Goal: Task Accomplishment & Management: Manage account settings

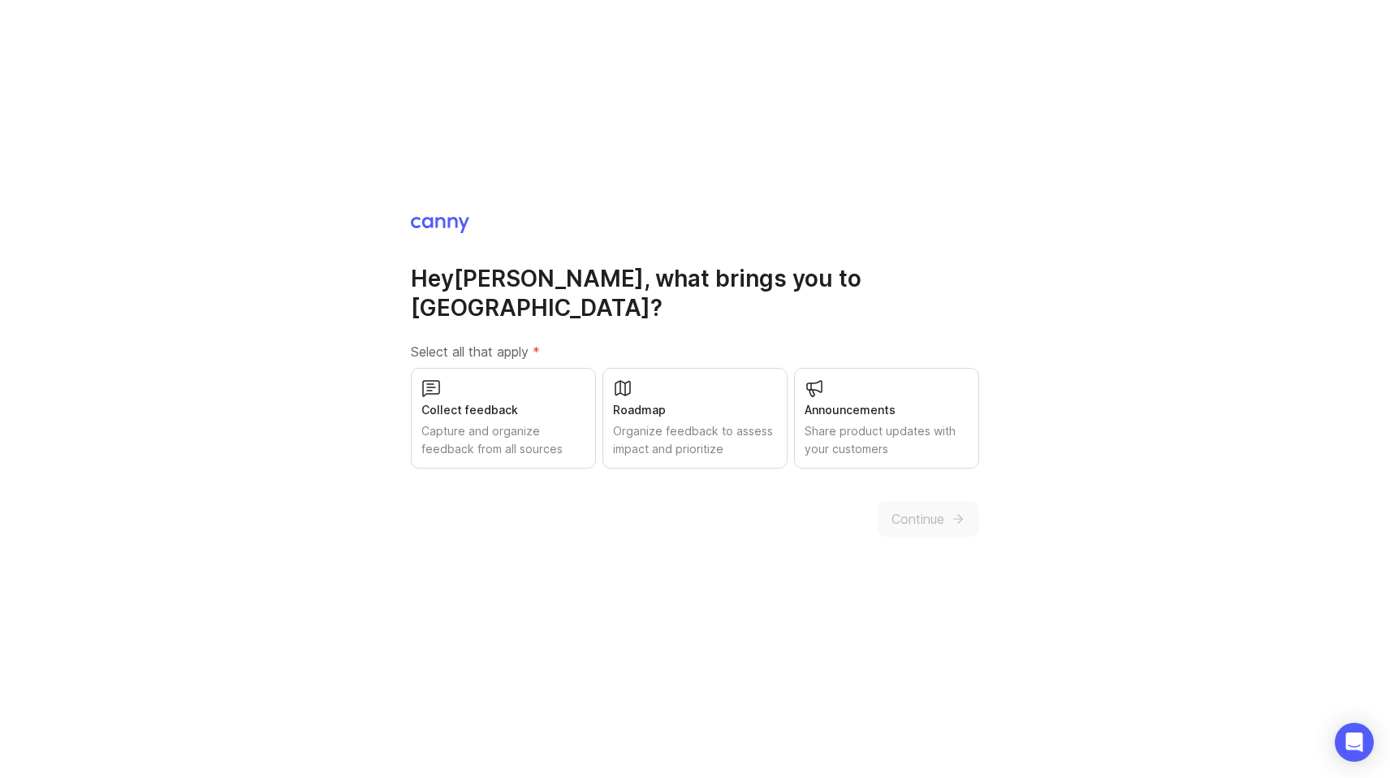
click at [498, 401] on div "Collect feedback" at bounding box center [503, 410] width 164 height 18
click at [829, 401] on div "Announcements" at bounding box center [886, 410] width 164 height 18
click at [733, 422] on div "Organize feedback to assess impact and prioritize" at bounding box center [695, 440] width 164 height 36
click at [910, 482] on div "Hey [PERSON_NAME] , what brings you to [GEOGRAPHIC_DATA]? Select all that apply…" at bounding box center [695, 375] width 568 height 321
click at [929, 509] on span "Continue" at bounding box center [917, 518] width 53 height 19
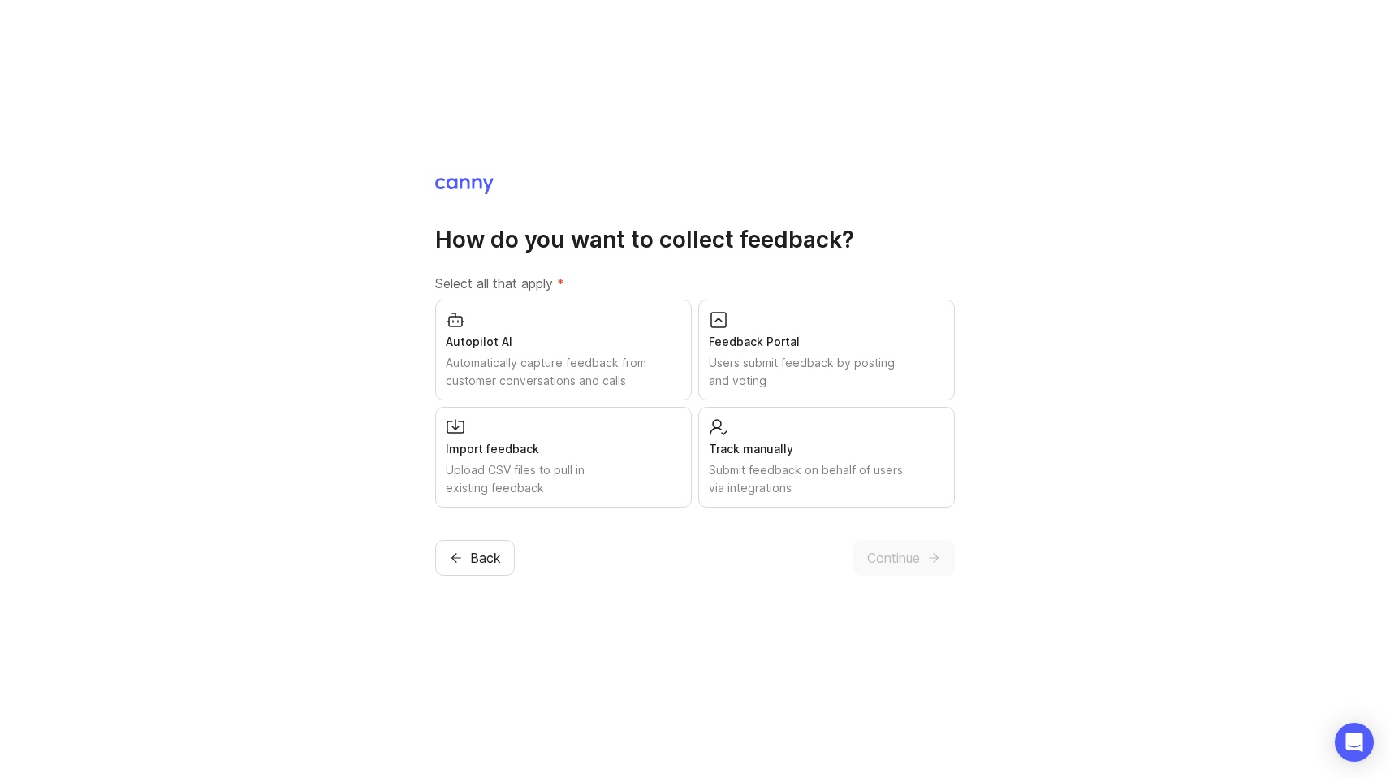
click at [759, 358] on div "Users submit feedback by posting and voting" at bounding box center [826, 372] width 235 height 36
click at [817, 467] on div "Submit feedback on behalf of users via integrations" at bounding box center [826, 479] width 235 height 36
click at [898, 565] on span "Continue" at bounding box center [893, 557] width 53 height 19
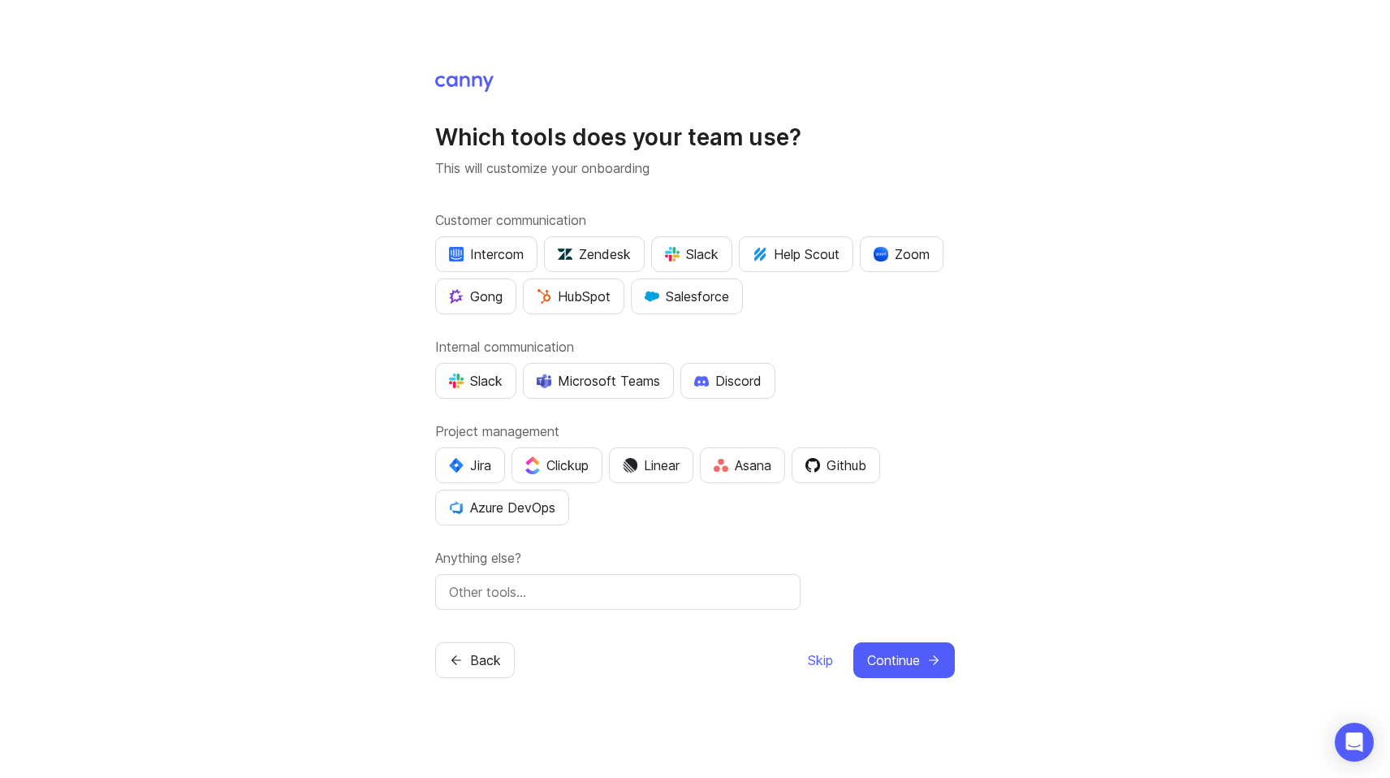
click at [485, 246] on div "Intercom" at bounding box center [486, 253] width 75 height 19
click at [472, 405] on div "Customer communication Intercom Zendesk Slack Help Scout Zoom Gong HubSpot Sale…" at bounding box center [695, 409] width 520 height 399
click at [468, 398] on button "Slack" at bounding box center [475, 381] width 81 height 36
click at [915, 662] on span "Continue" at bounding box center [893, 659] width 53 height 19
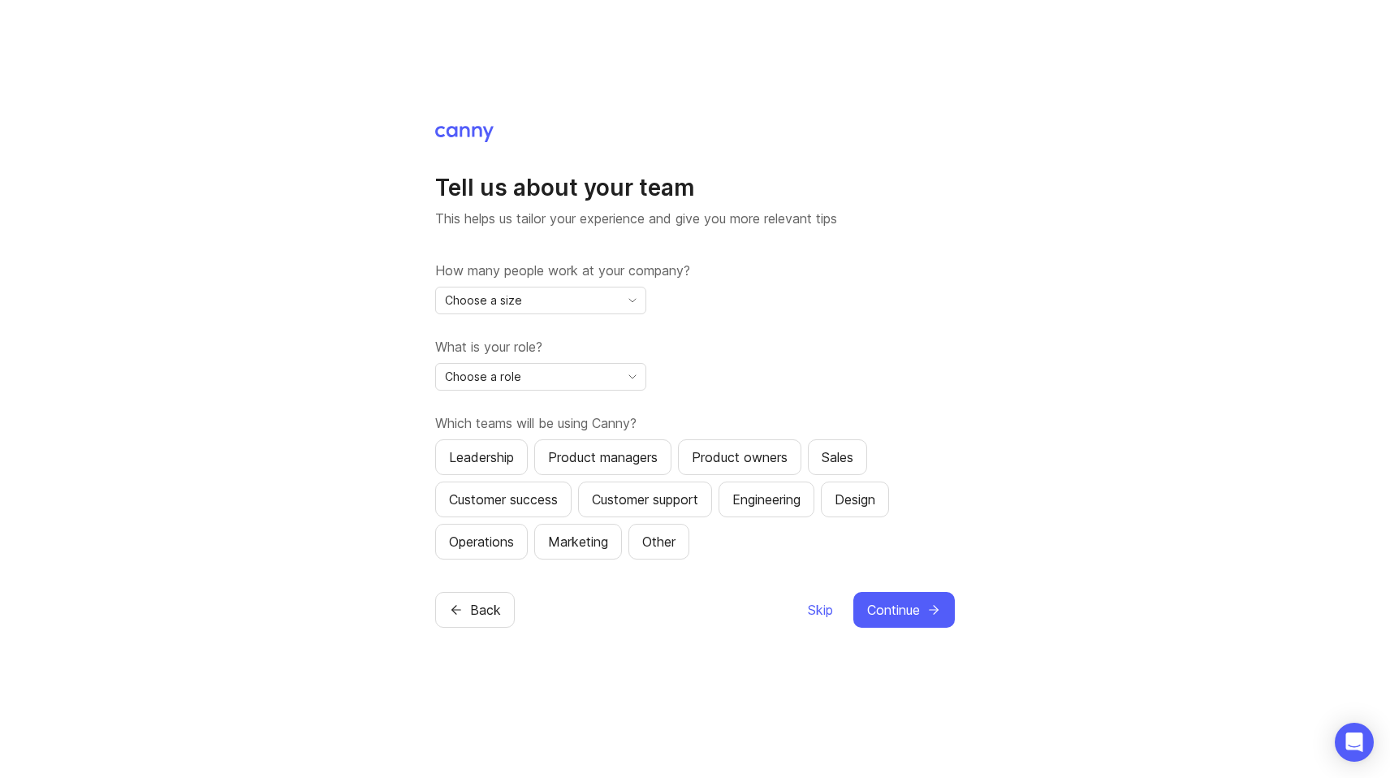
click at [631, 312] on div "Choose a size" at bounding box center [540, 301] width 211 height 28
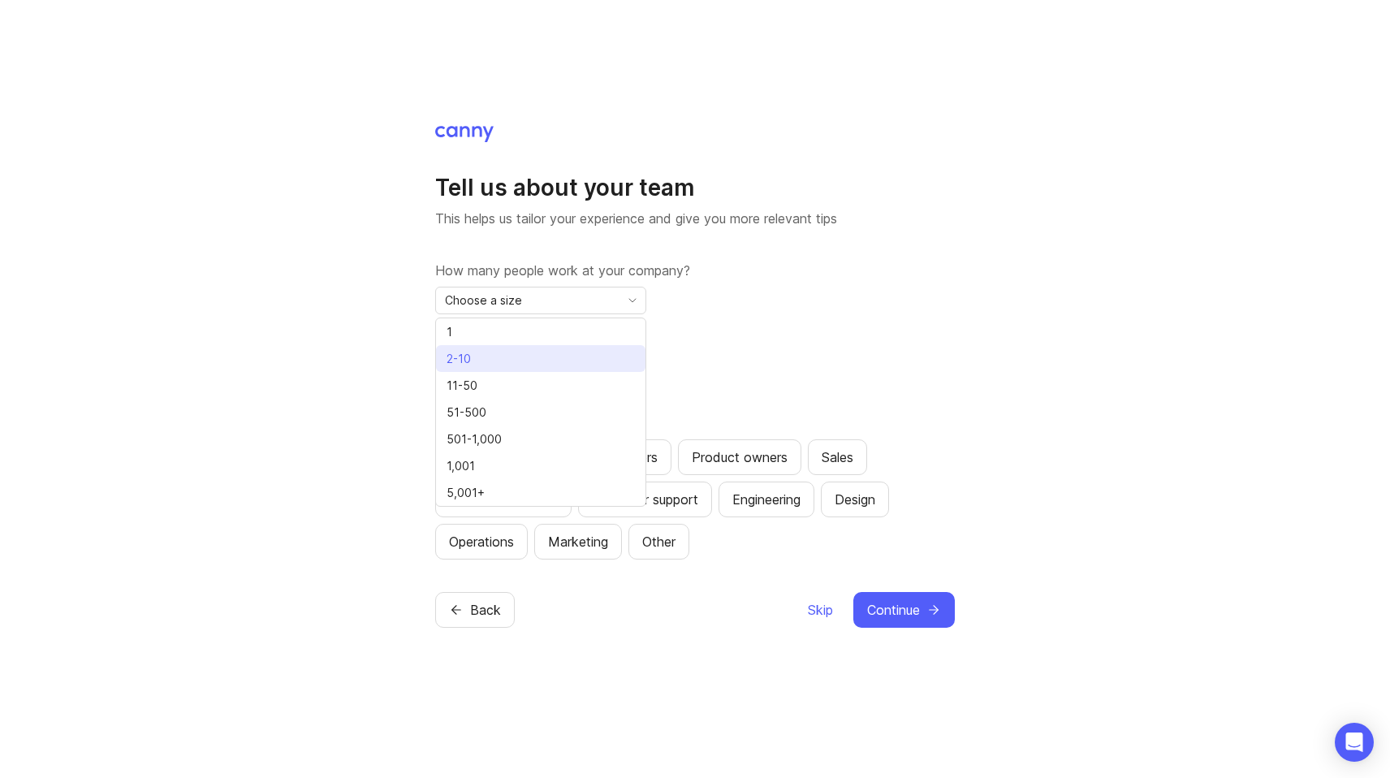
click at [547, 351] on li "2-10" at bounding box center [540, 358] width 209 height 27
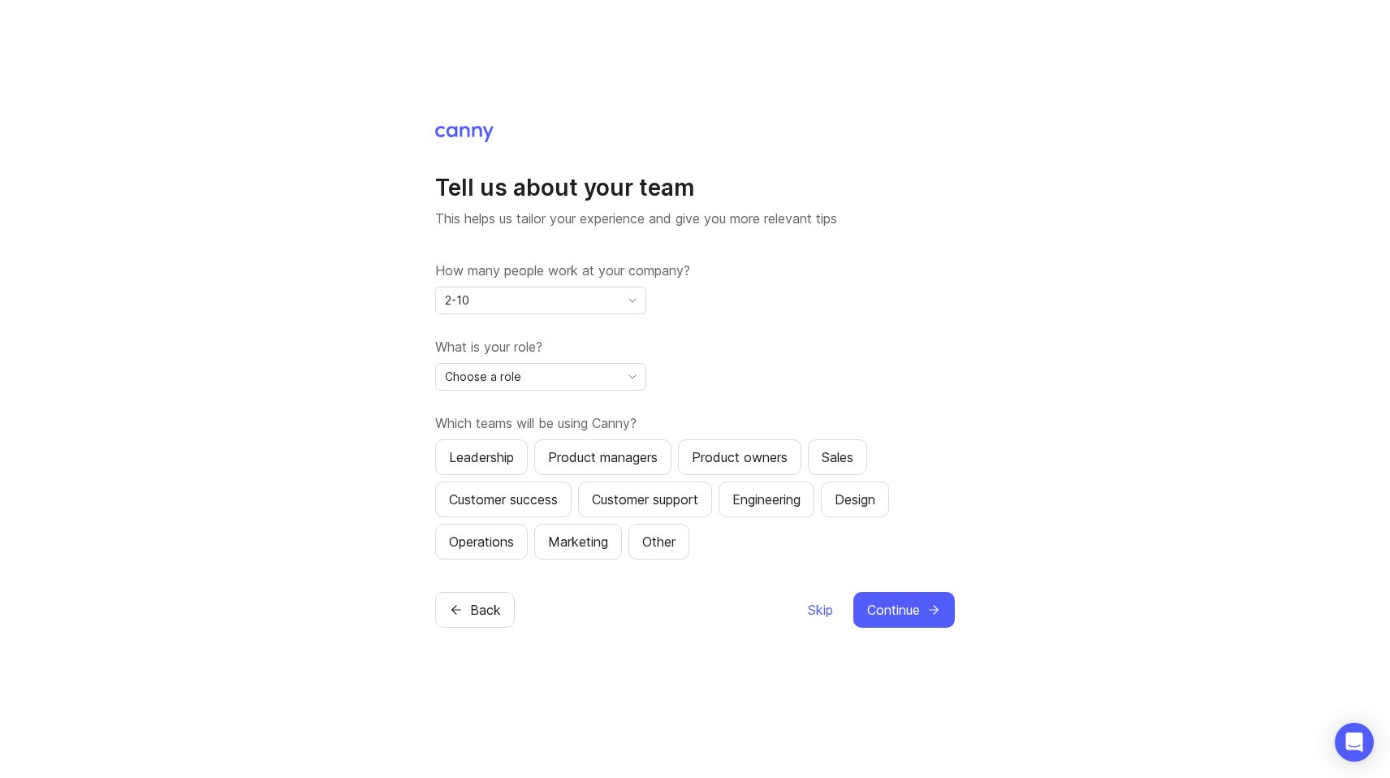
click at [596, 389] on div "Choose a role" at bounding box center [527, 377] width 183 height 26
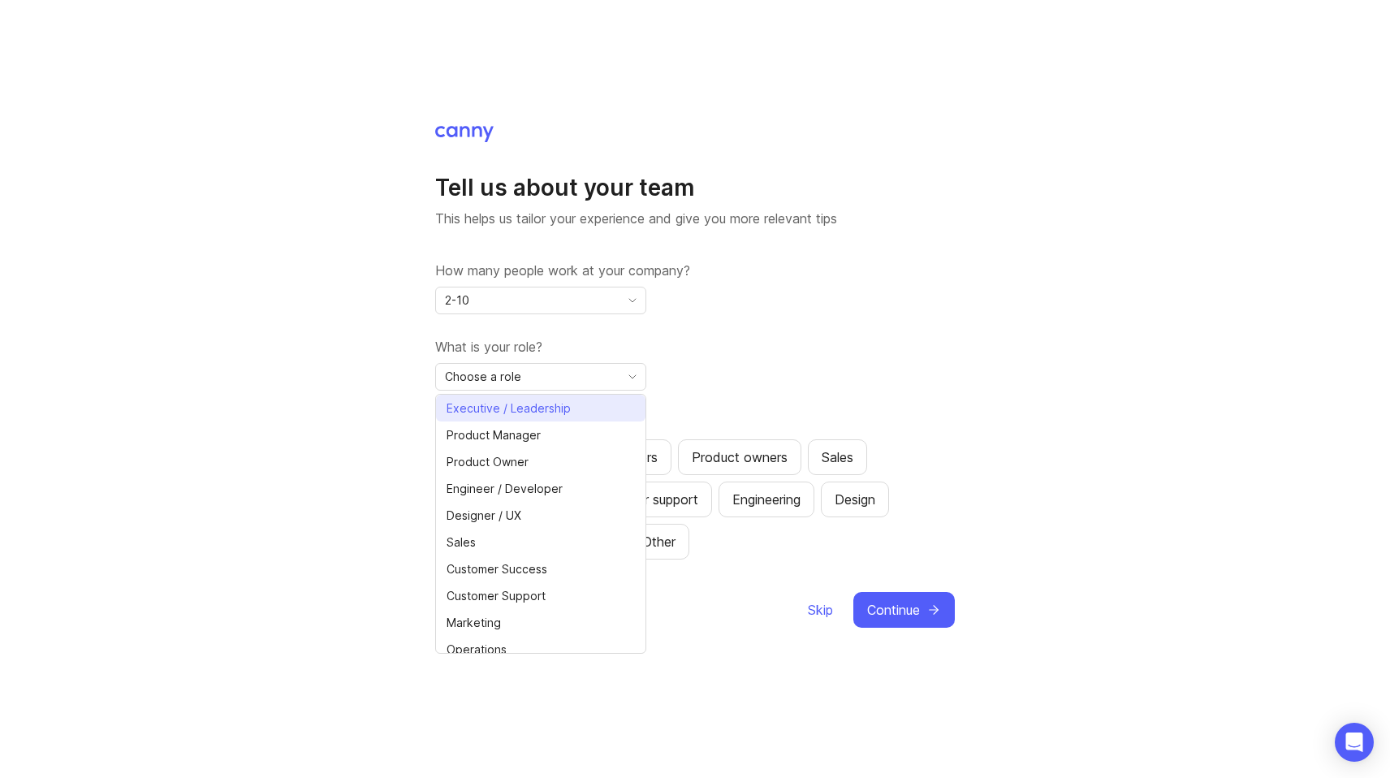
click at [553, 404] on span "Executive / Leadership" at bounding box center [508, 408] width 124 height 18
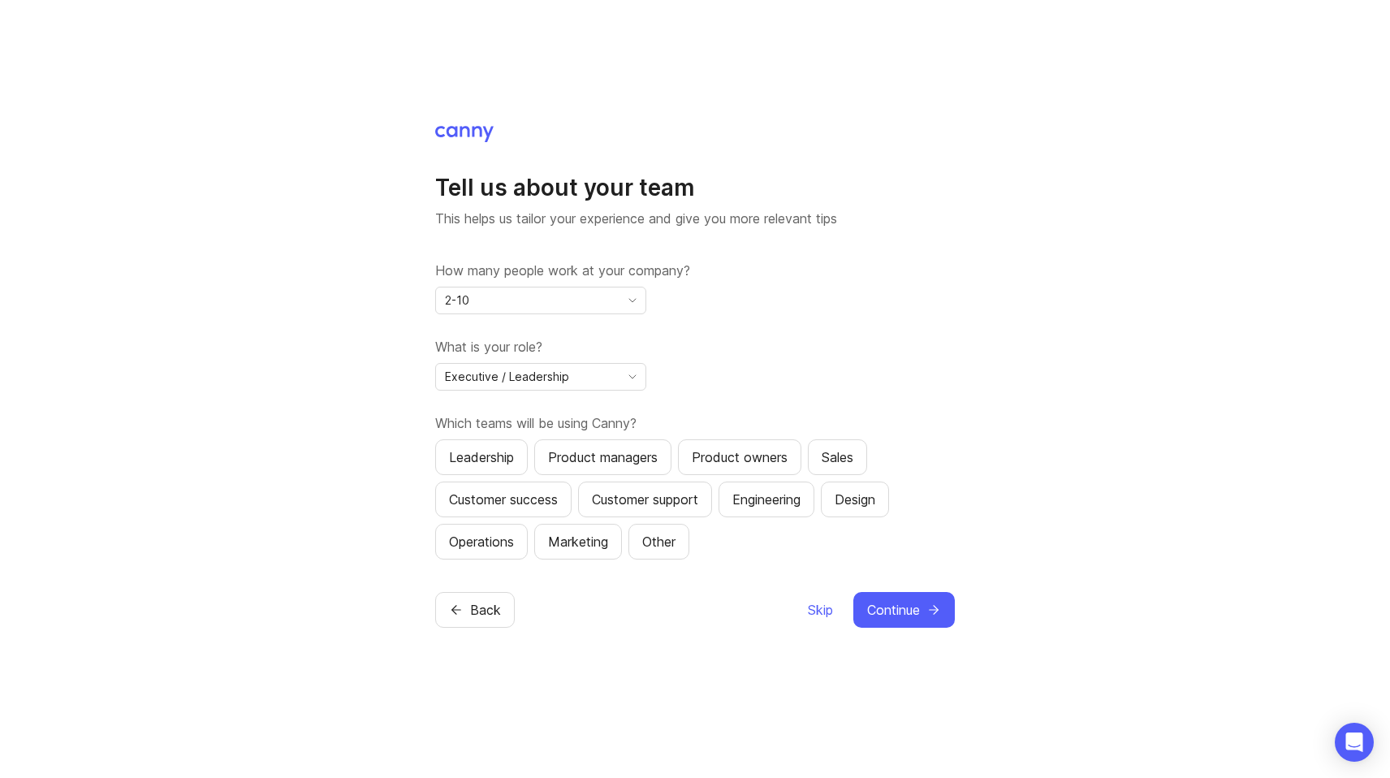
click at [481, 461] on div "Leadership" at bounding box center [481, 456] width 65 height 19
click at [611, 455] on div "Product managers" at bounding box center [603, 456] width 110 height 19
click at [842, 459] on div "Sales" at bounding box center [837, 456] width 32 height 19
click at [589, 547] on div "Marketing" at bounding box center [578, 541] width 60 height 19
click at [663, 502] on div "Customer support" at bounding box center [645, 498] width 106 height 19
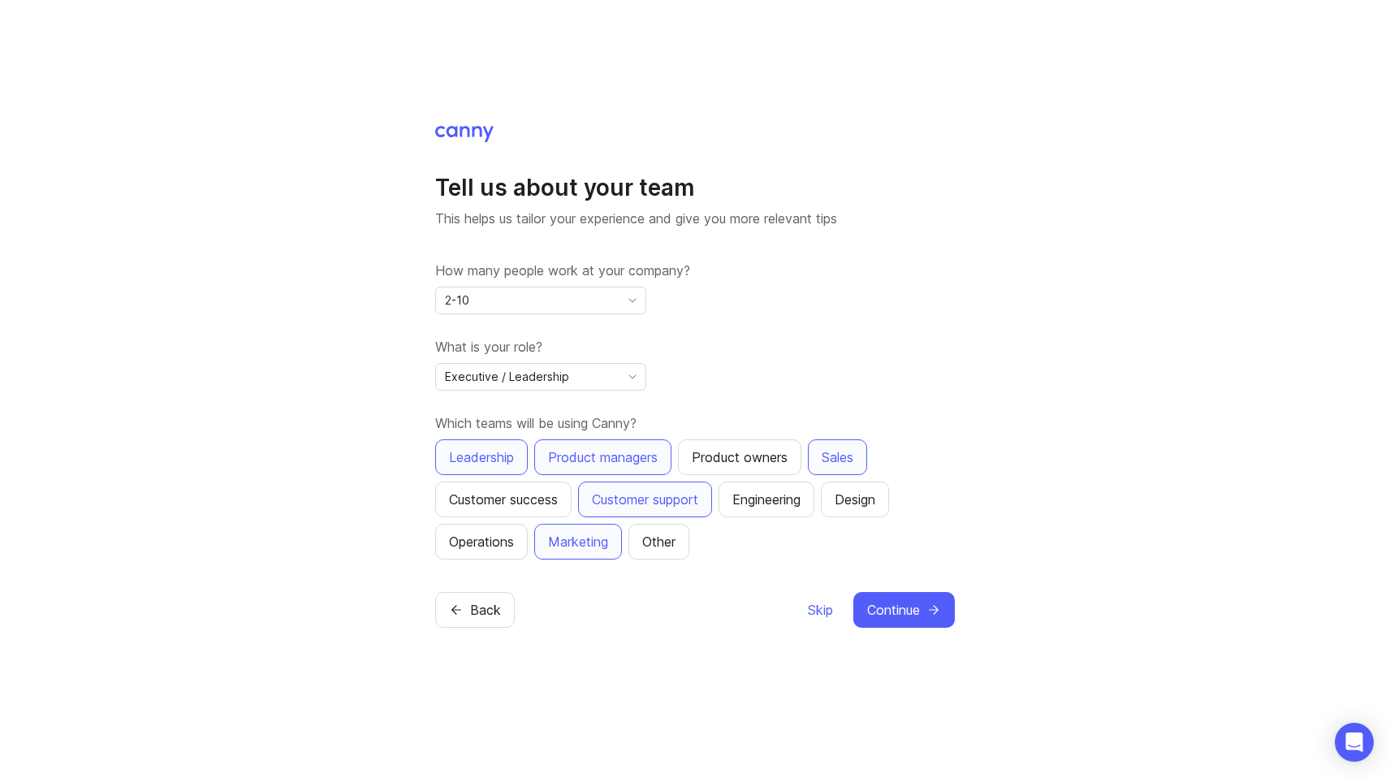
click at [515, 511] on button "Customer success" at bounding box center [503, 499] width 136 height 36
click at [921, 608] on button "Continue" at bounding box center [903, 610] width 101 height 36
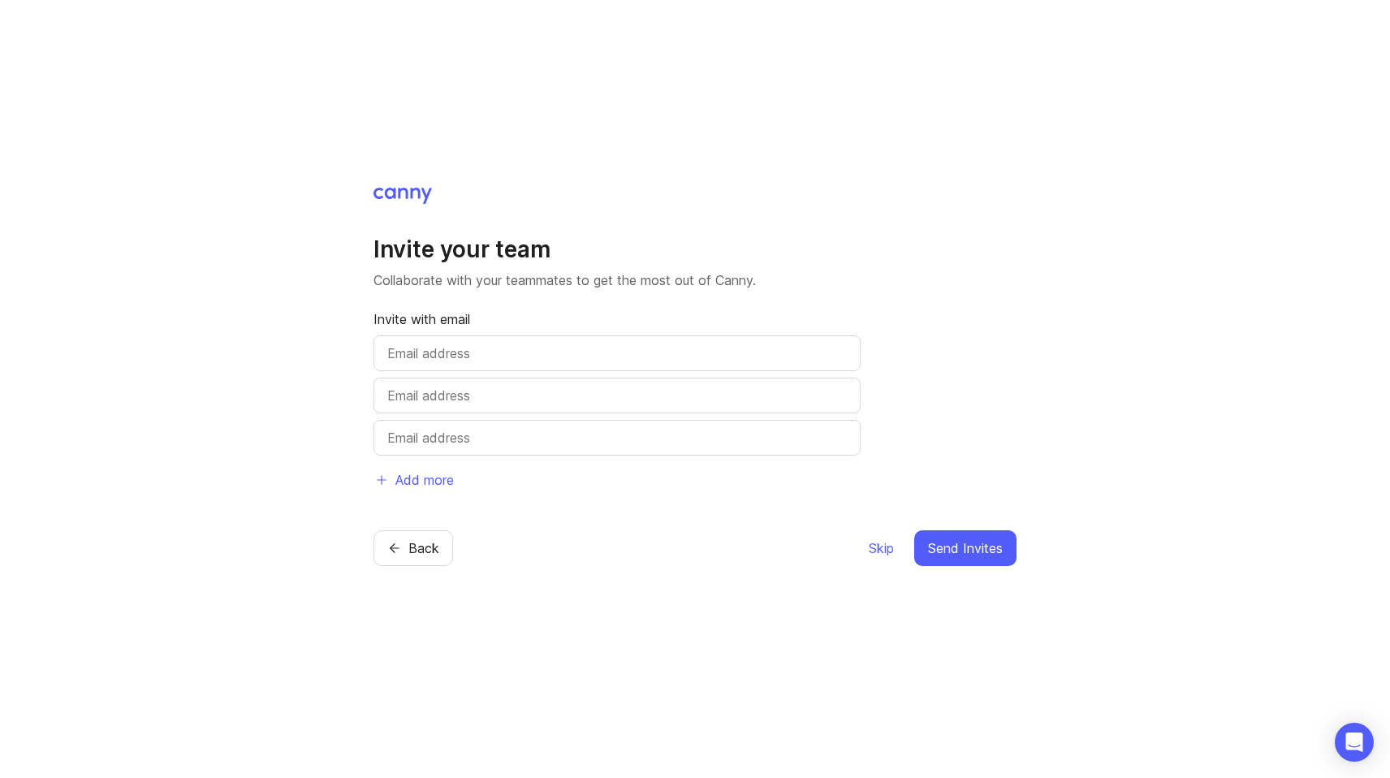
click at [882, 545] on span "Skip" at bounding box center [881, 547] width 25 height 19
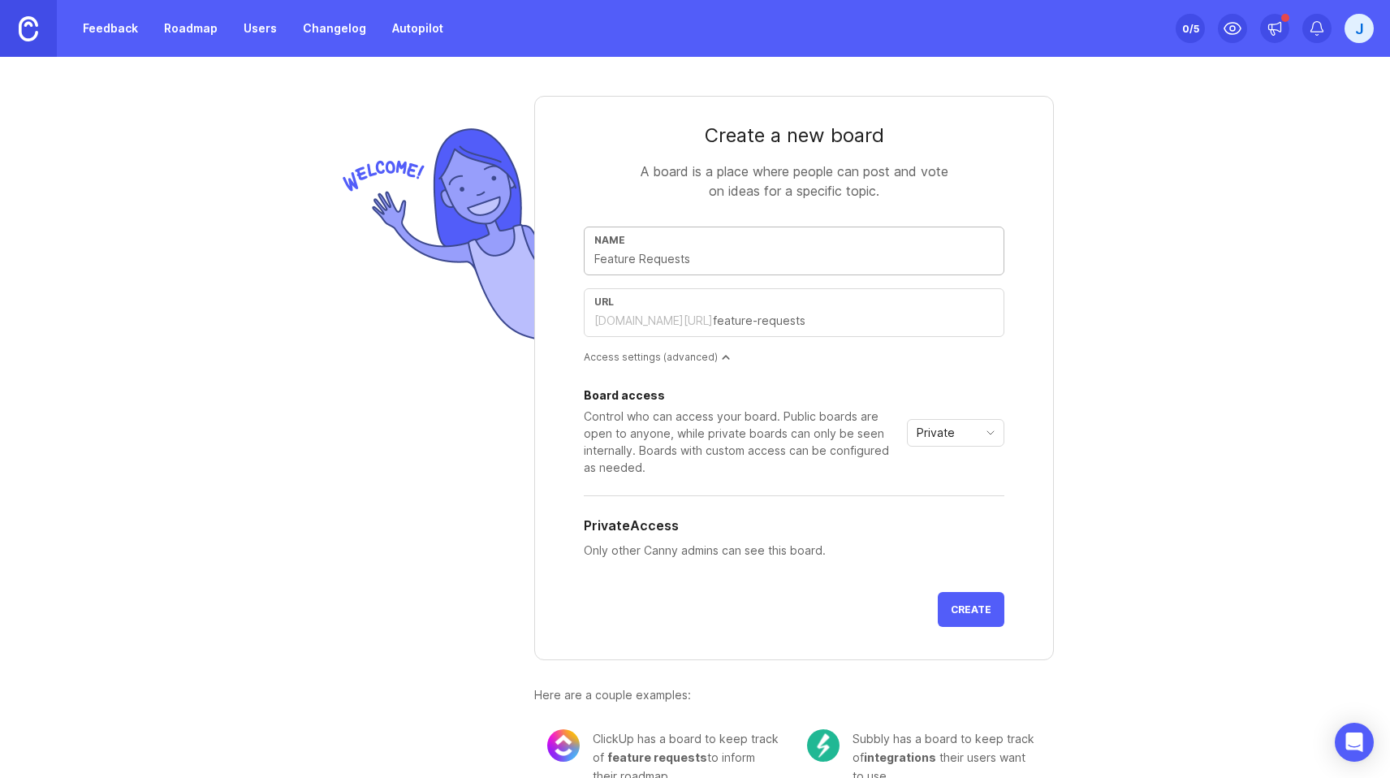
click at [968, 433] on div "Private" at bounding box center [943, 433] width 70 height 26
click at [955, 483] on span "Public" at bounding box center [937, 491] width 39 height 18
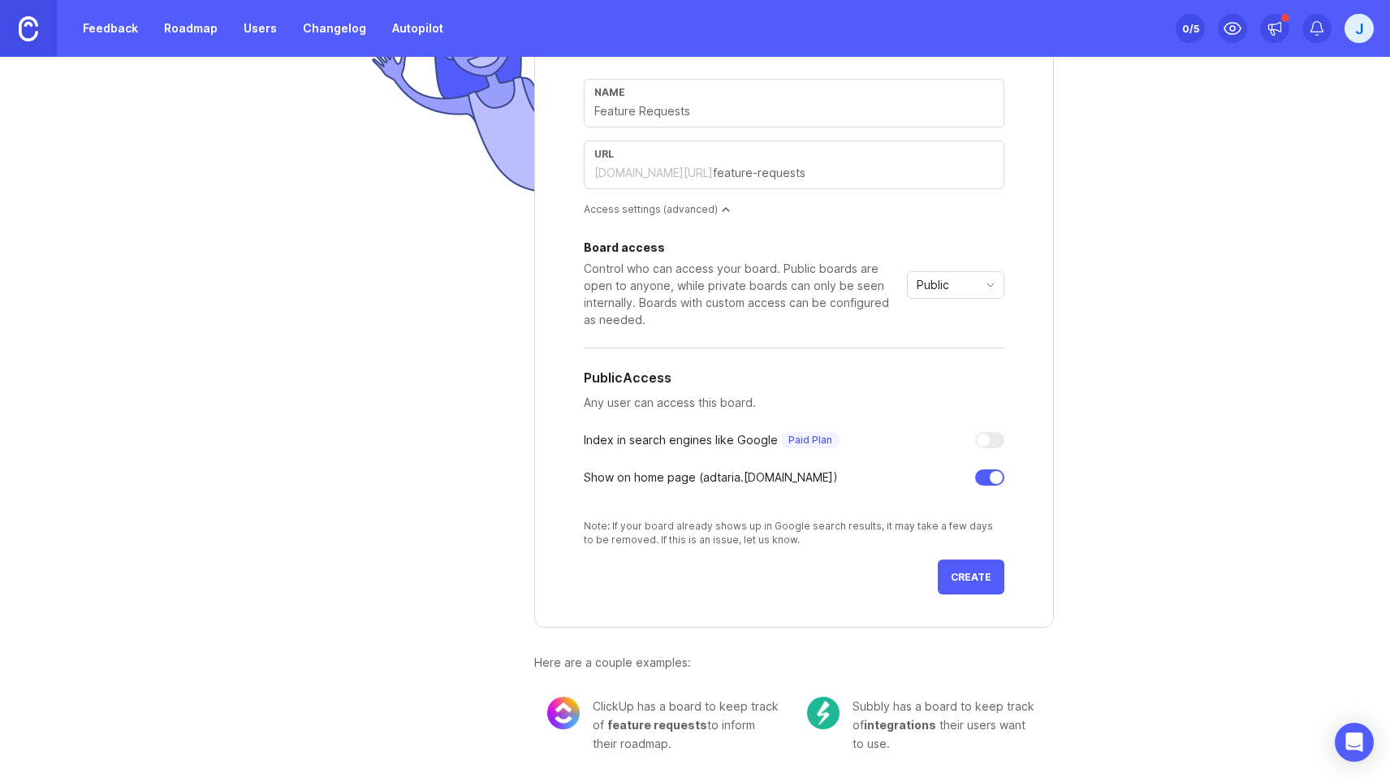
scroll to position [148, 0]
click at [979, 576] on span "Create" at bounding box center [971, 577] width 41 height 12
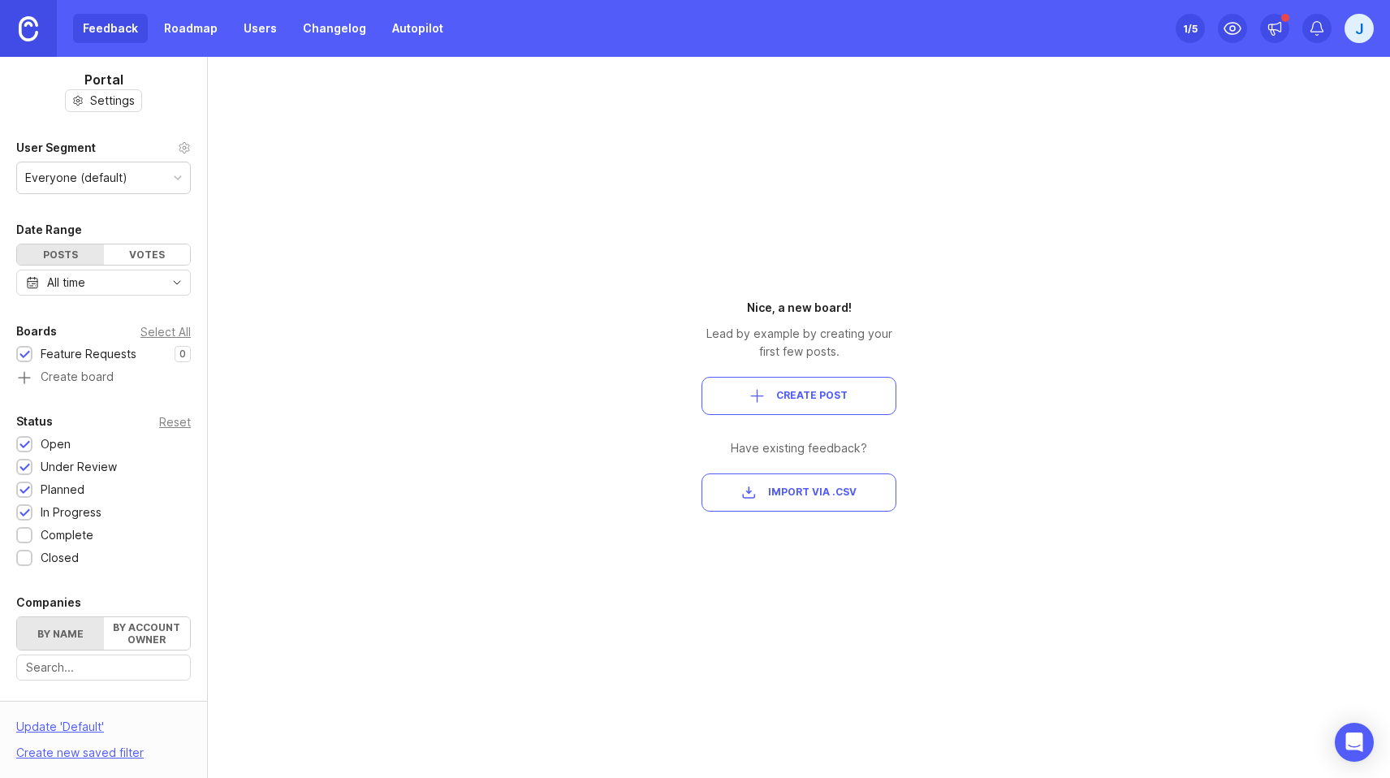
click at [792, 394] on span "Create Post" at bounding box center [811, 396] width 71 height 14
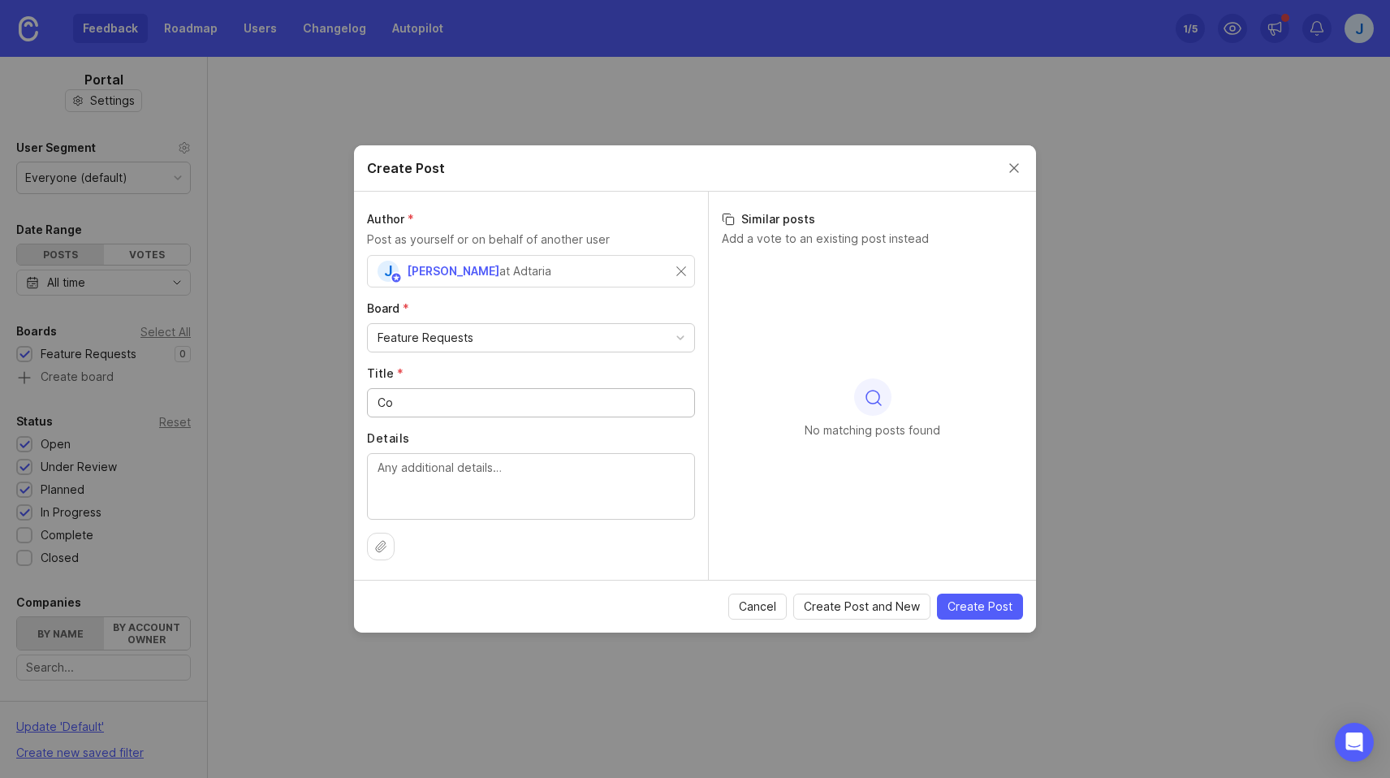
type input "C"
type input "Tags to Contacts"
click at [991, 609] on span "Create Post" at bounding box center [979, 606] width 65 height 16
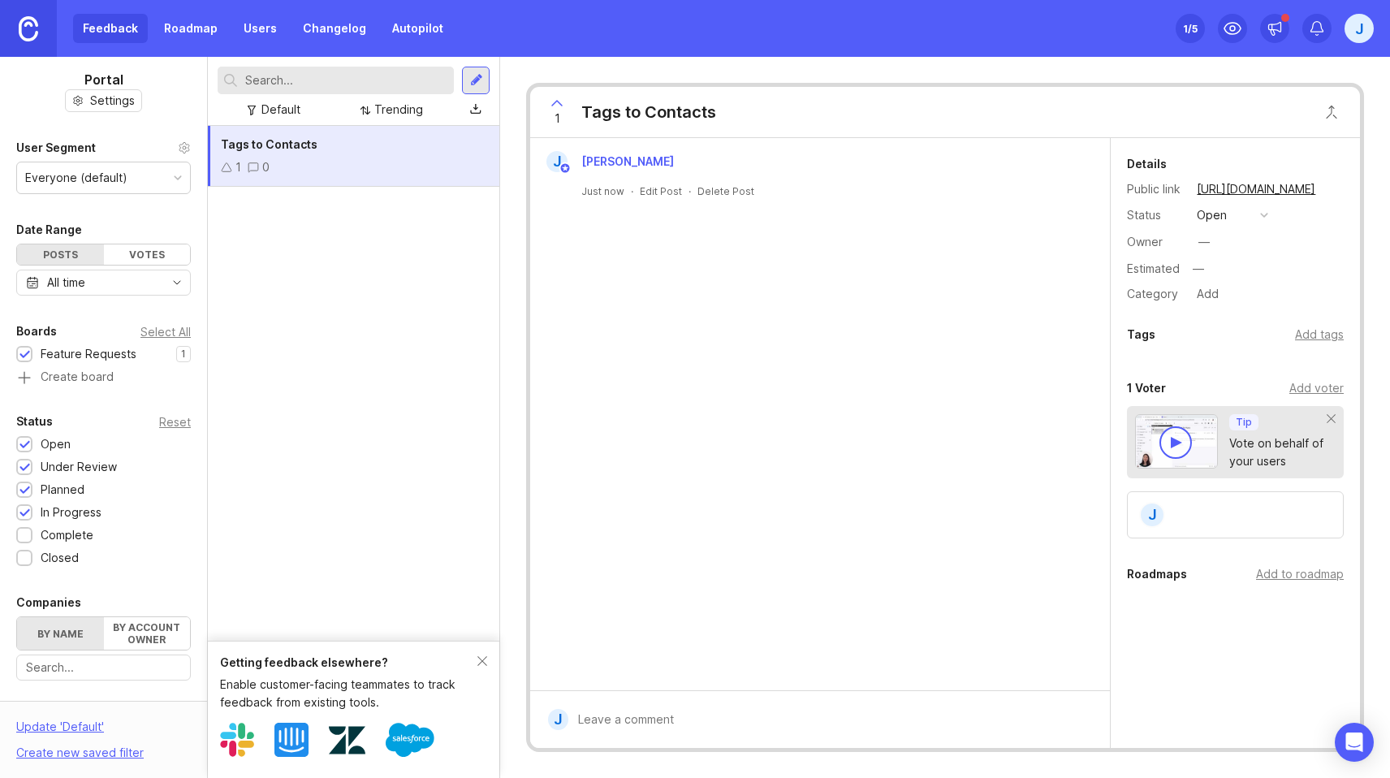
click at [1186, 24] on div "1 /5" at bounding box center [1190, 28] width 15 height 23
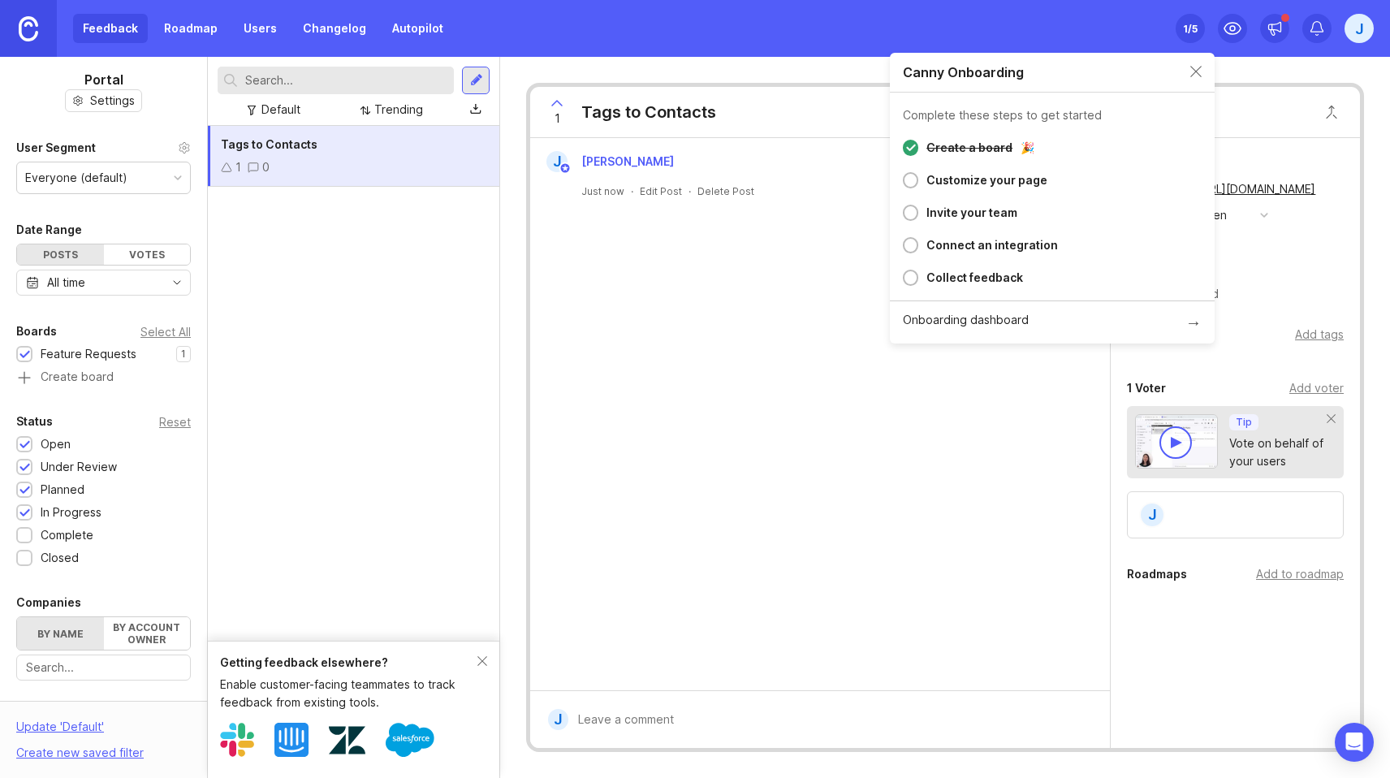
click at [1002, 186] on div "Customize your page" at bounding box center [986, 179] width 121 height 19
click at [906, 183] on div at bounding box center [910, 180] width 15 height 16
click at [998, 174] on div "Customize your page" at bounding box center [986, 179] width 121 height 19
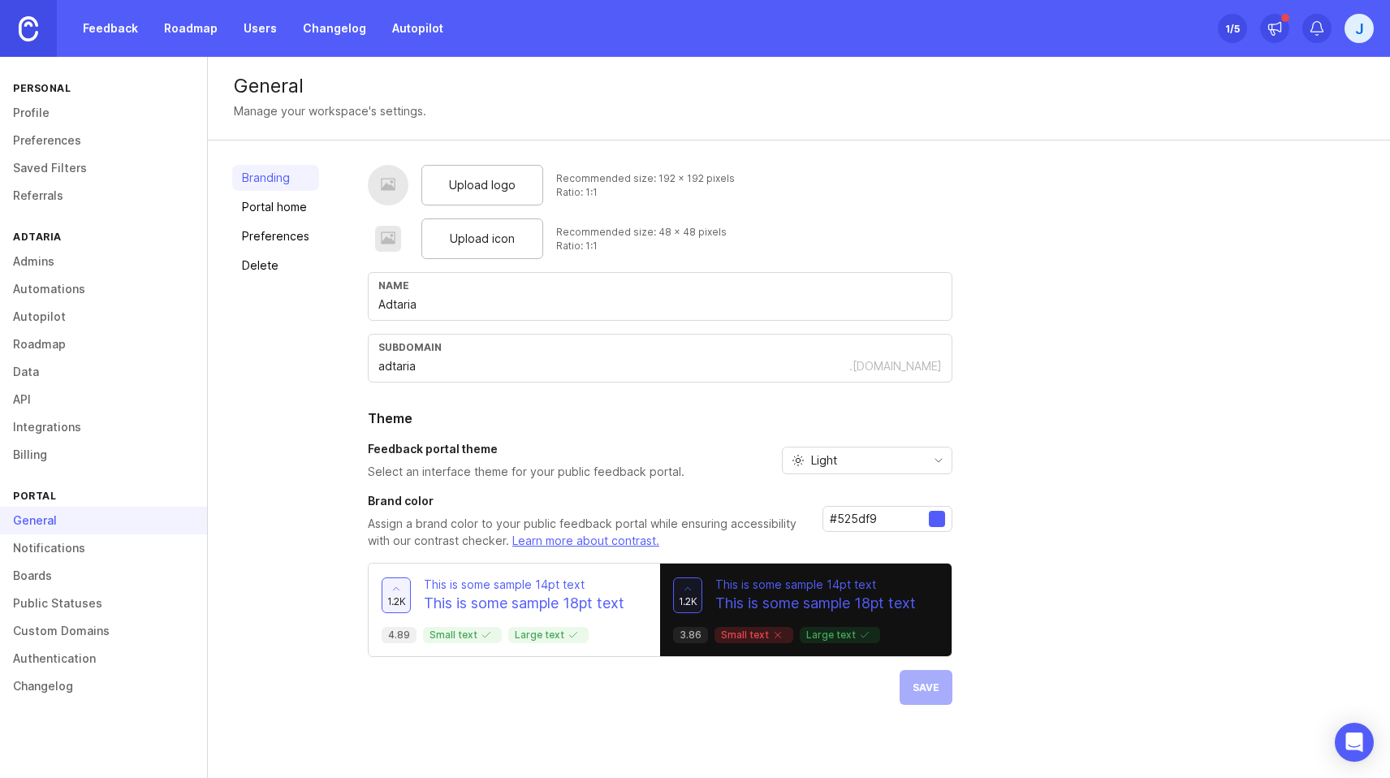
click at [490, 190] on span "Upload logo" at bounding box center [482, 185] width 67 height 18
click at [476, 249] on div "Upload icon" at bounding box center [482, 238] width 122 height 41
click at [929, 511] on div at bounding box center [937, 519] width 16 height 16
click at [938, 520] on div at bounding box center [937, 519] width 16 height 16
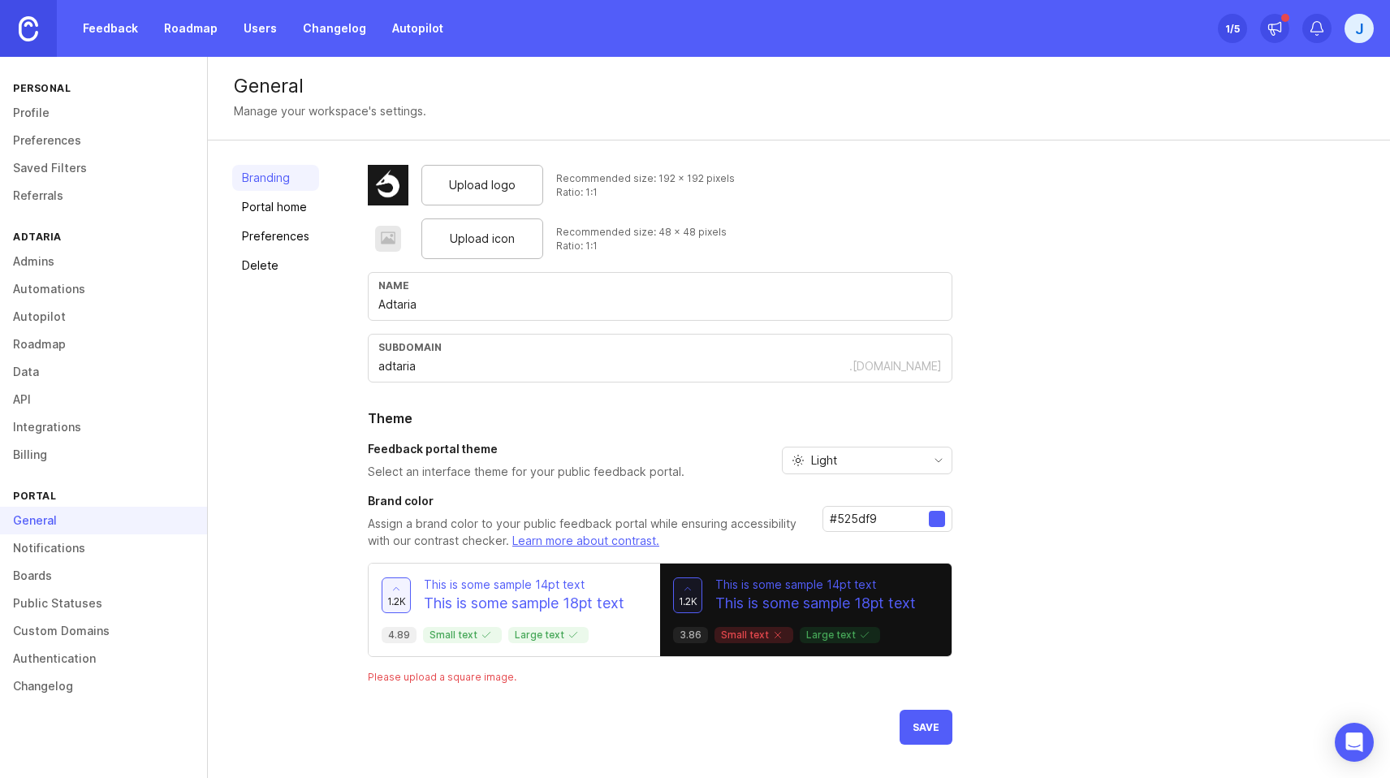
click at [875, 517] on input "#525df9" at bounding box center [879, 519] width 99 height 18
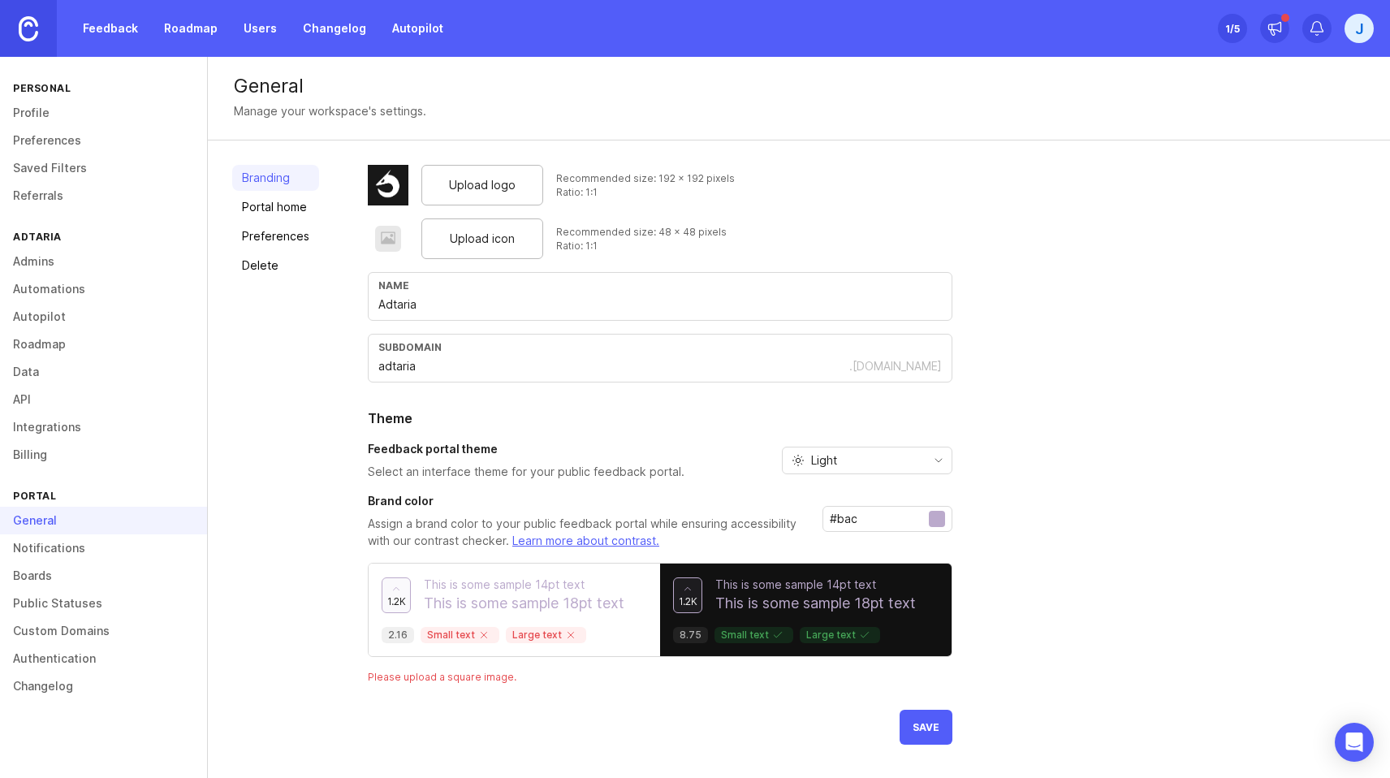
paste input "181818"
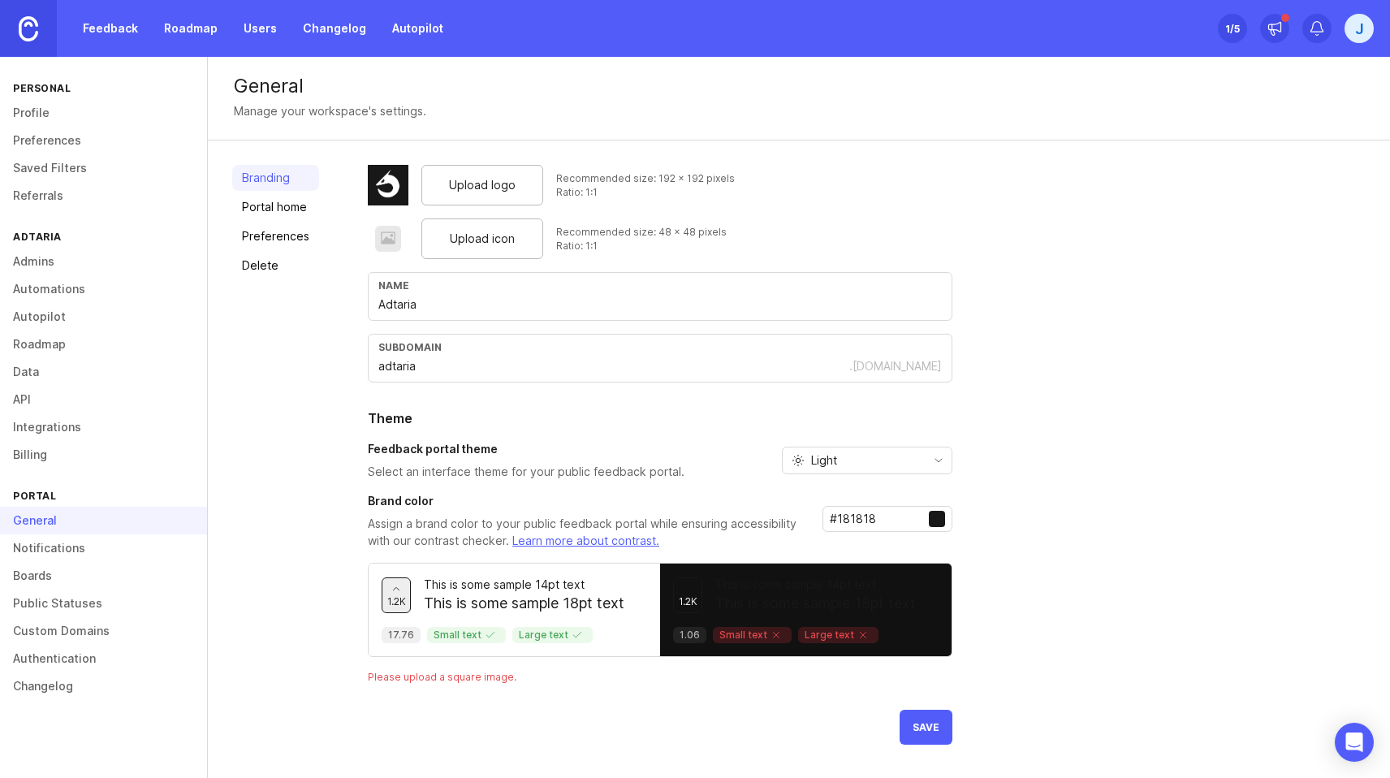
type input "#181818"
click at [929, 729] on span "Save" at bounding box center [925, 727] width 27 height 12
click at [286, 209] on link "Portal home" at bounding box center [275, 207] width 87 height 26
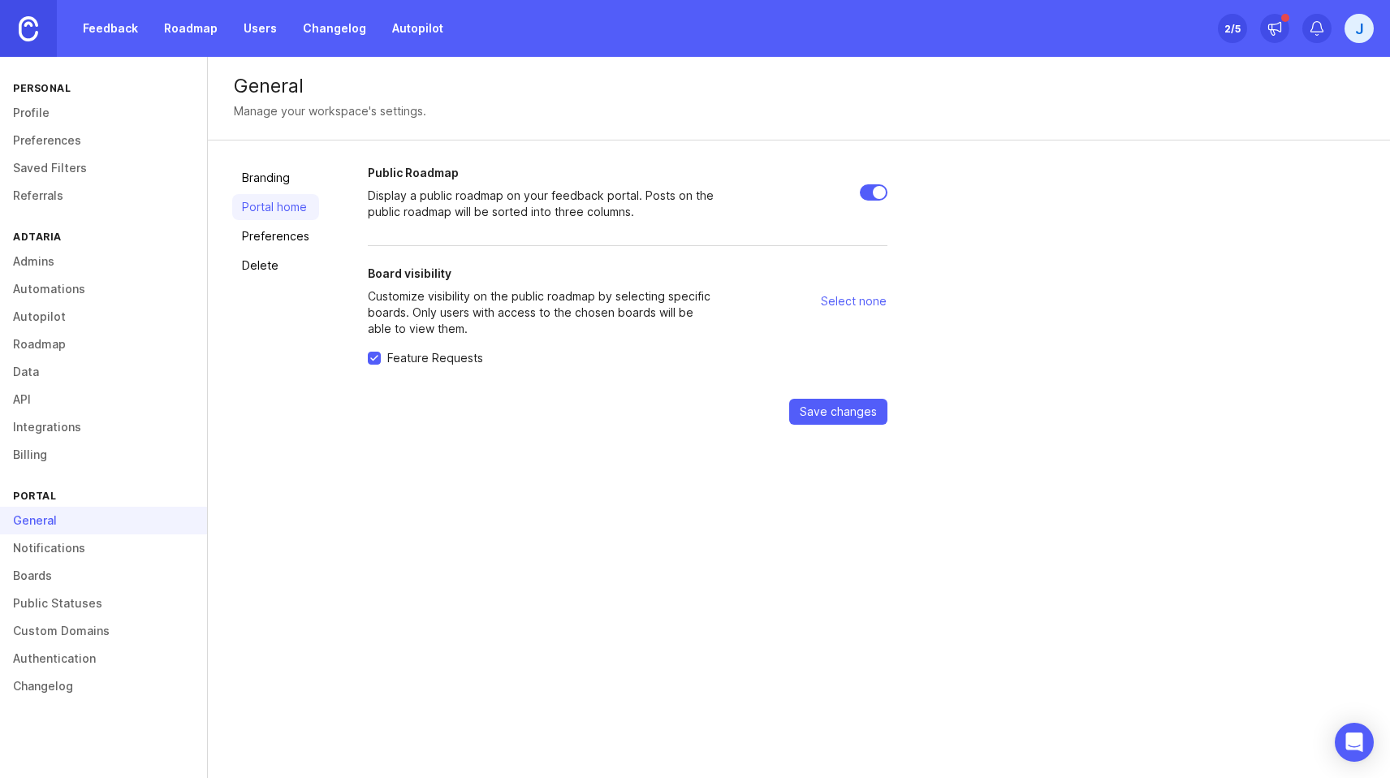
click at [284, 248] on link "Preferences" at bounding box center [275, 236] width 87 height 26
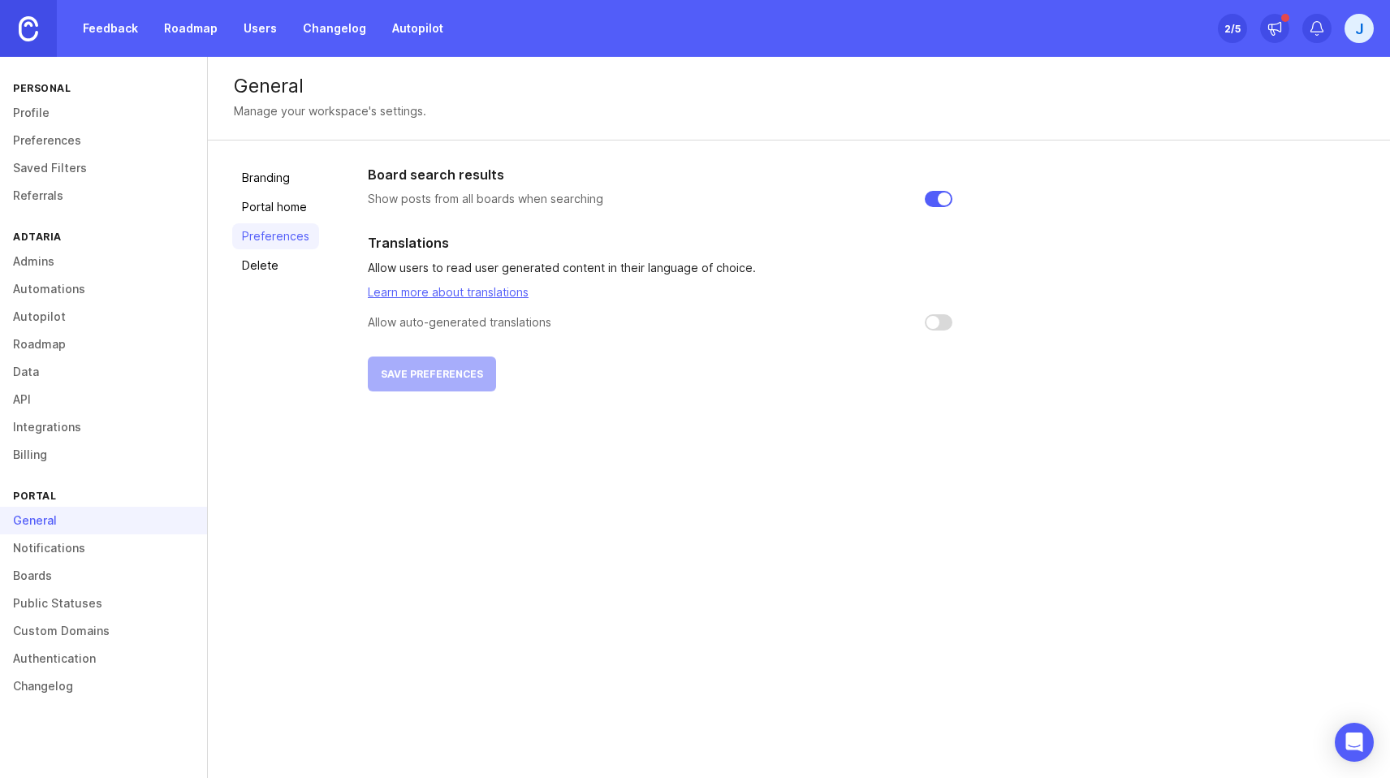
click at [277, 269] on link "Delete" at bounding box center [275, 265] width 87 height 26
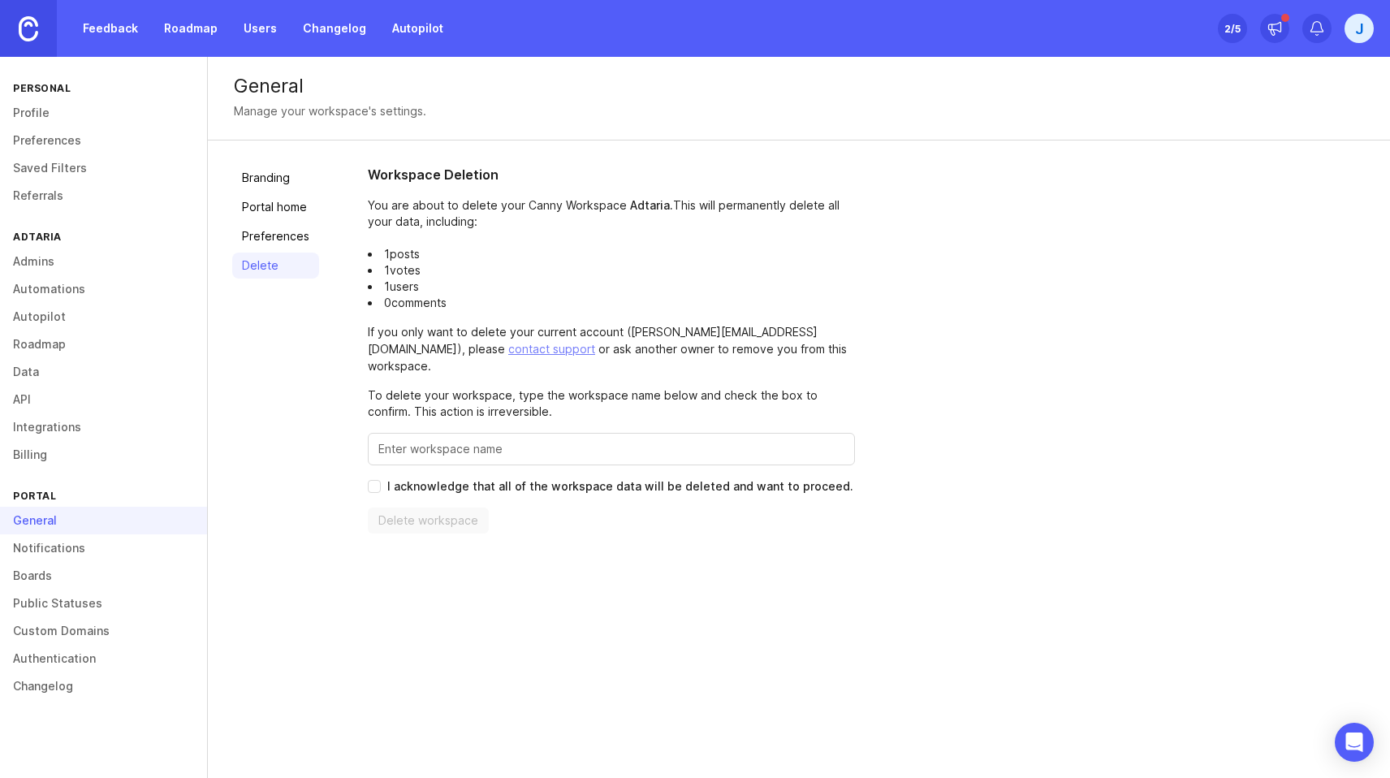
click at [1243, 24] on div "Set up Canny 2 /5" at bounding box center [1232, 28] width 29 height 23
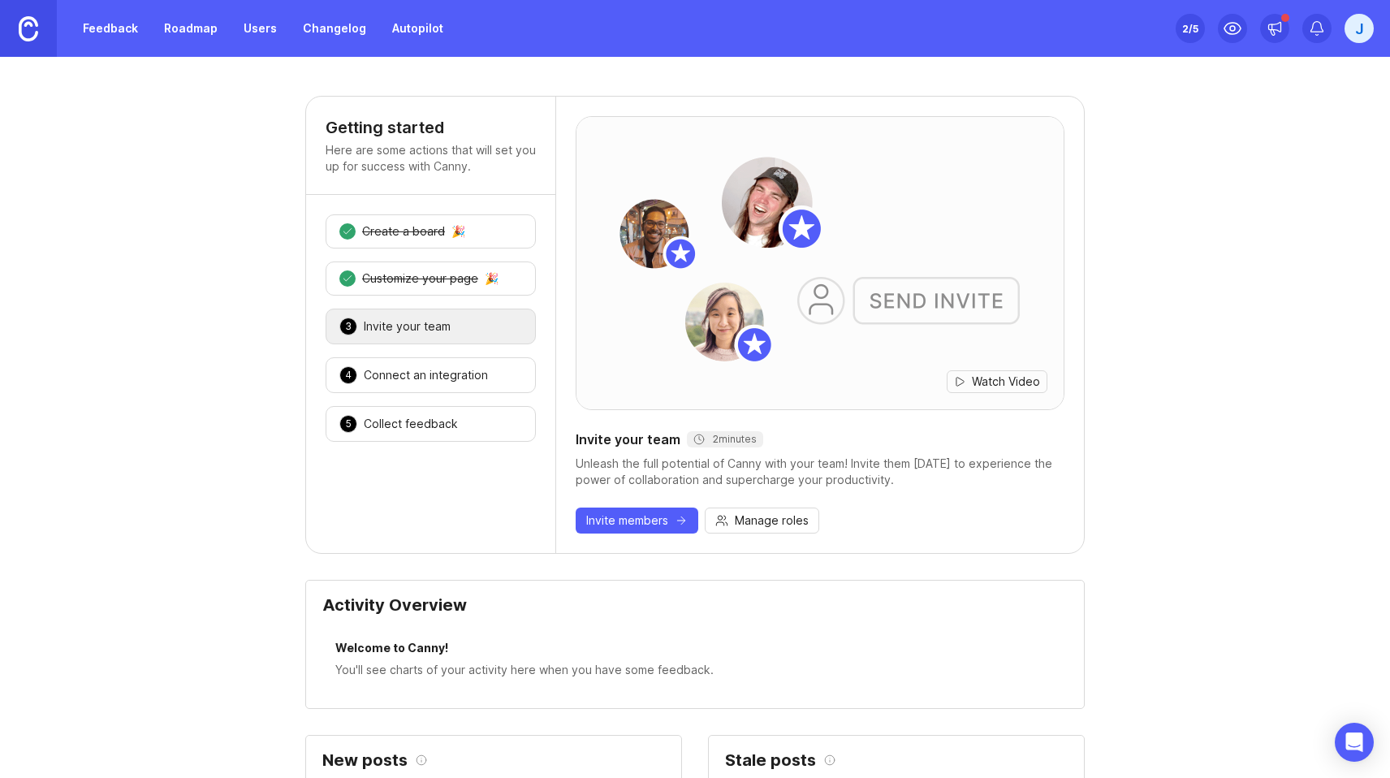
click at [429, 381] on div "Connect an integration" at bounding box center [426, 375] width 124 height 16
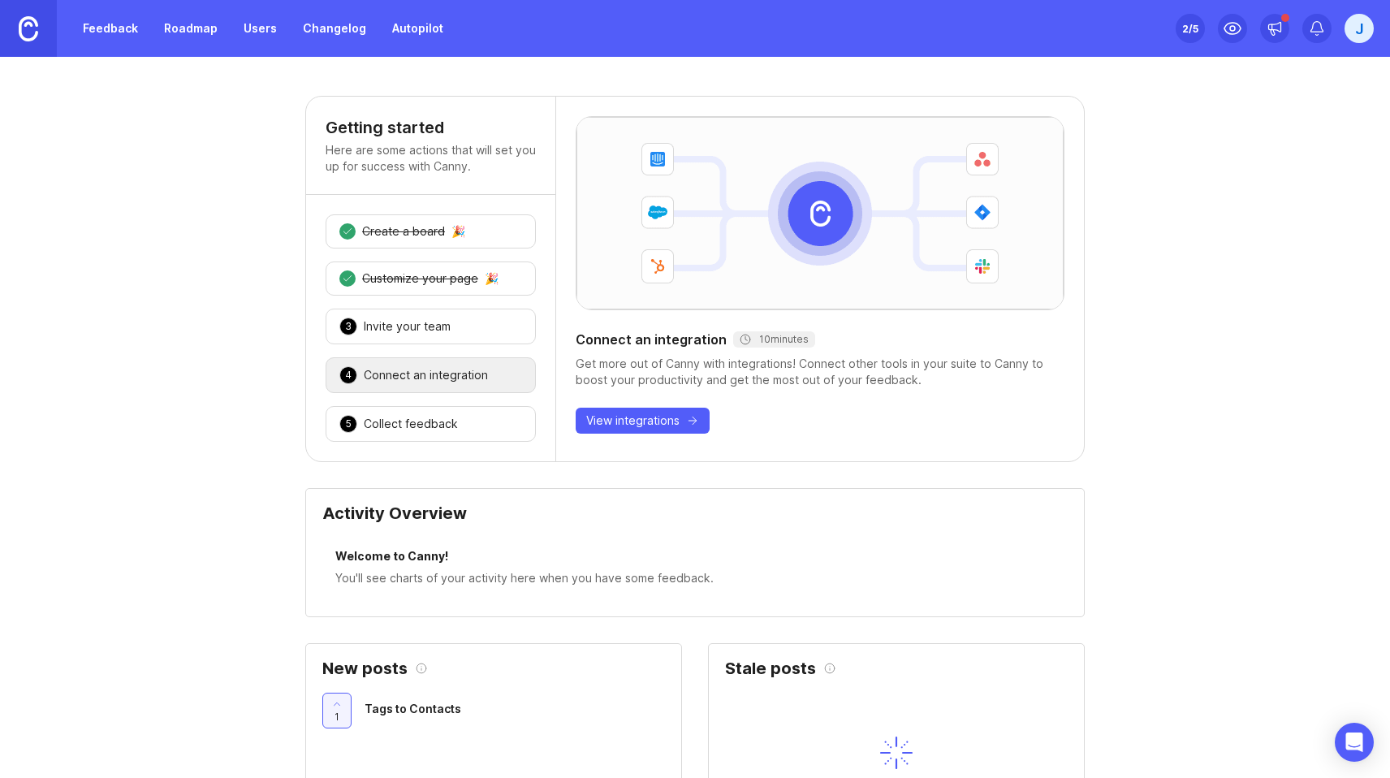
click at [446, 422] on div "Collect feedback" at bounding box center [411, 424] width 94 height 16
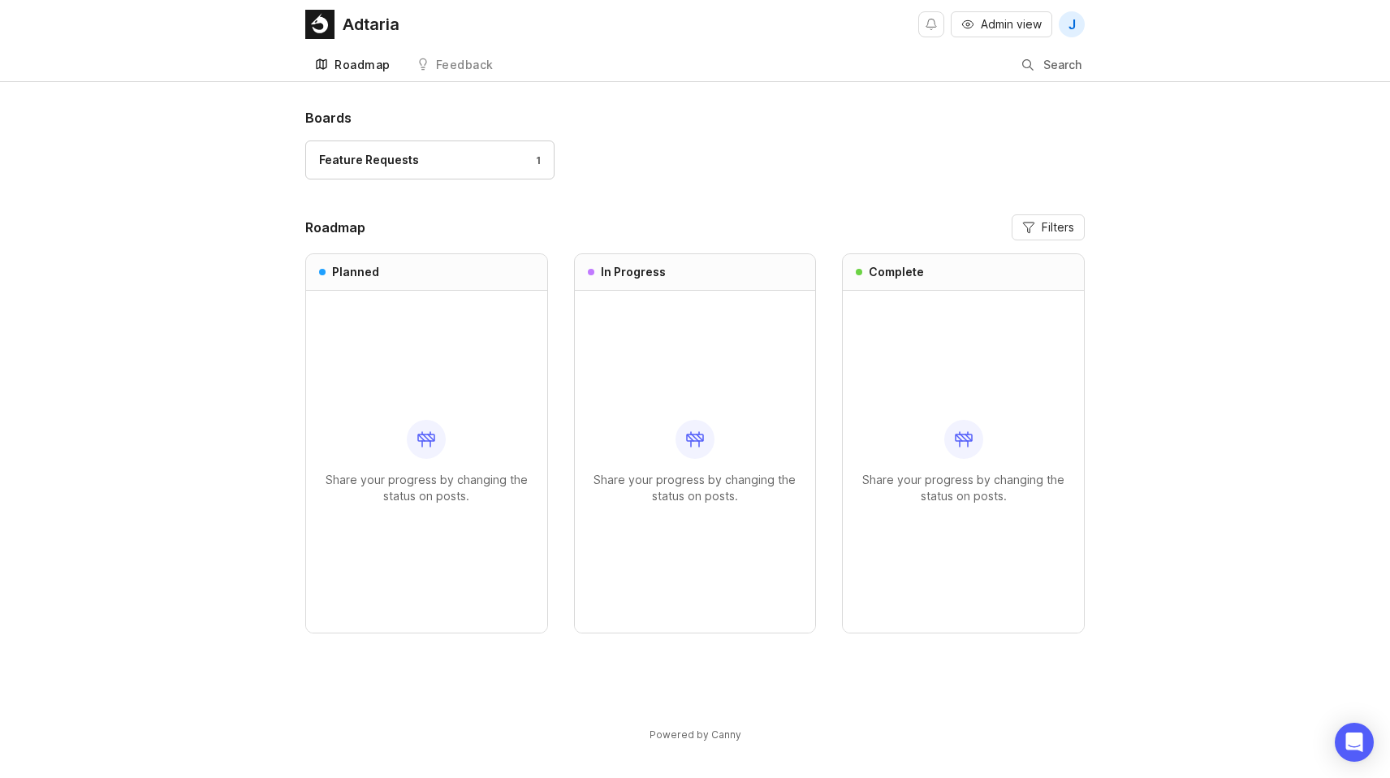
click at [420, 166] on div "Feature Requests 1" at bounding box center [430, 160] width 222 height 18
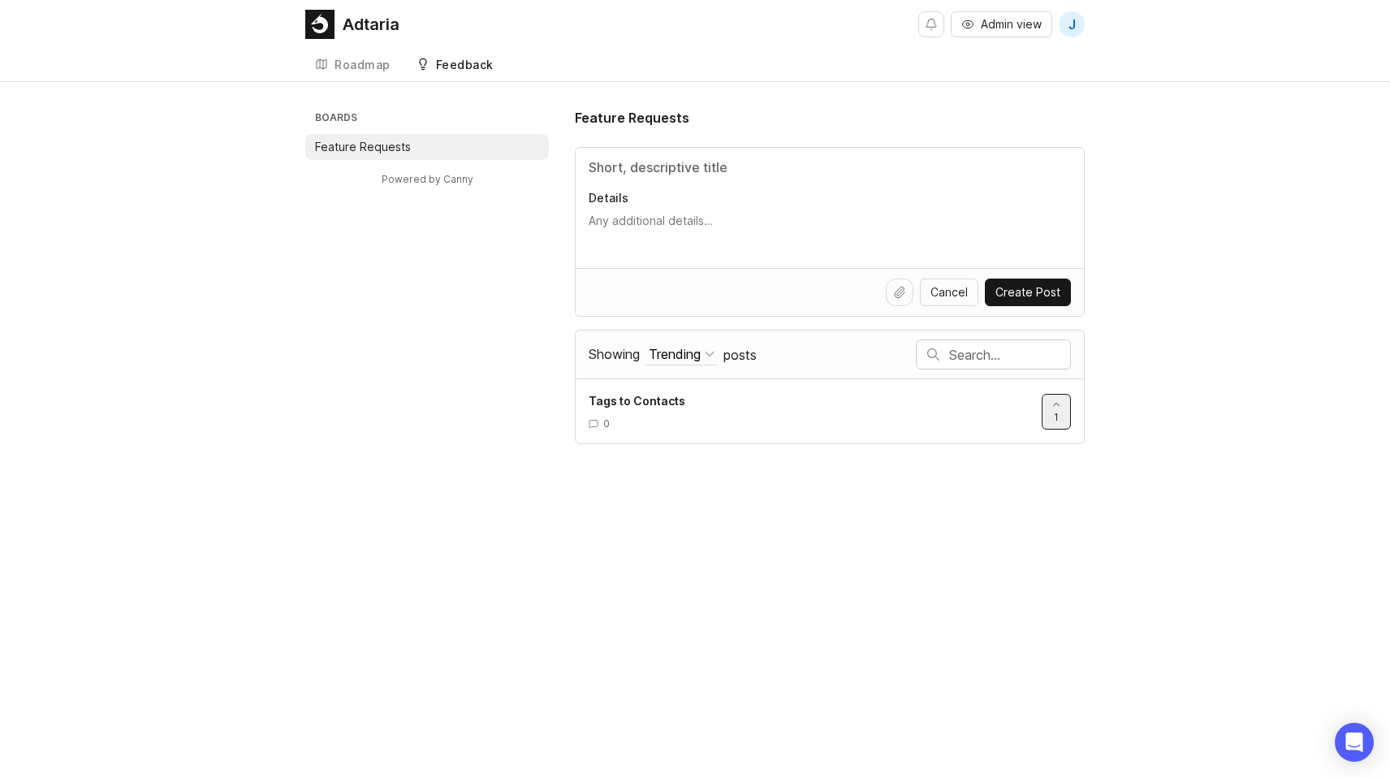
click at [352, 61] on div "Roadmap" at bounding box center [362, 64] width 56 height 11
click at [343, 55] on link "Roadmap" at bounding box center [352, 65] width 95 height 33
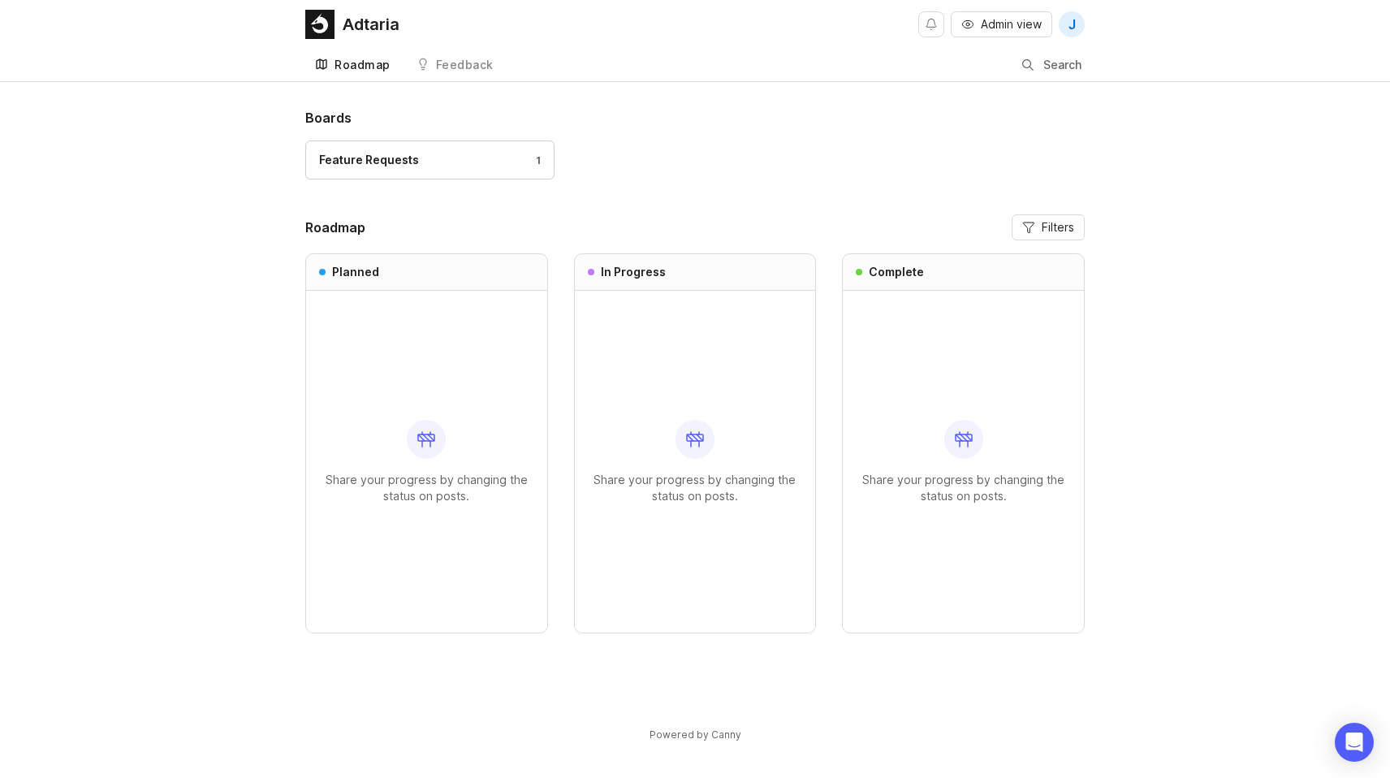
click at [386, 32] on div "Adtaria" at bounding box center [371, 24] width 57 height 16
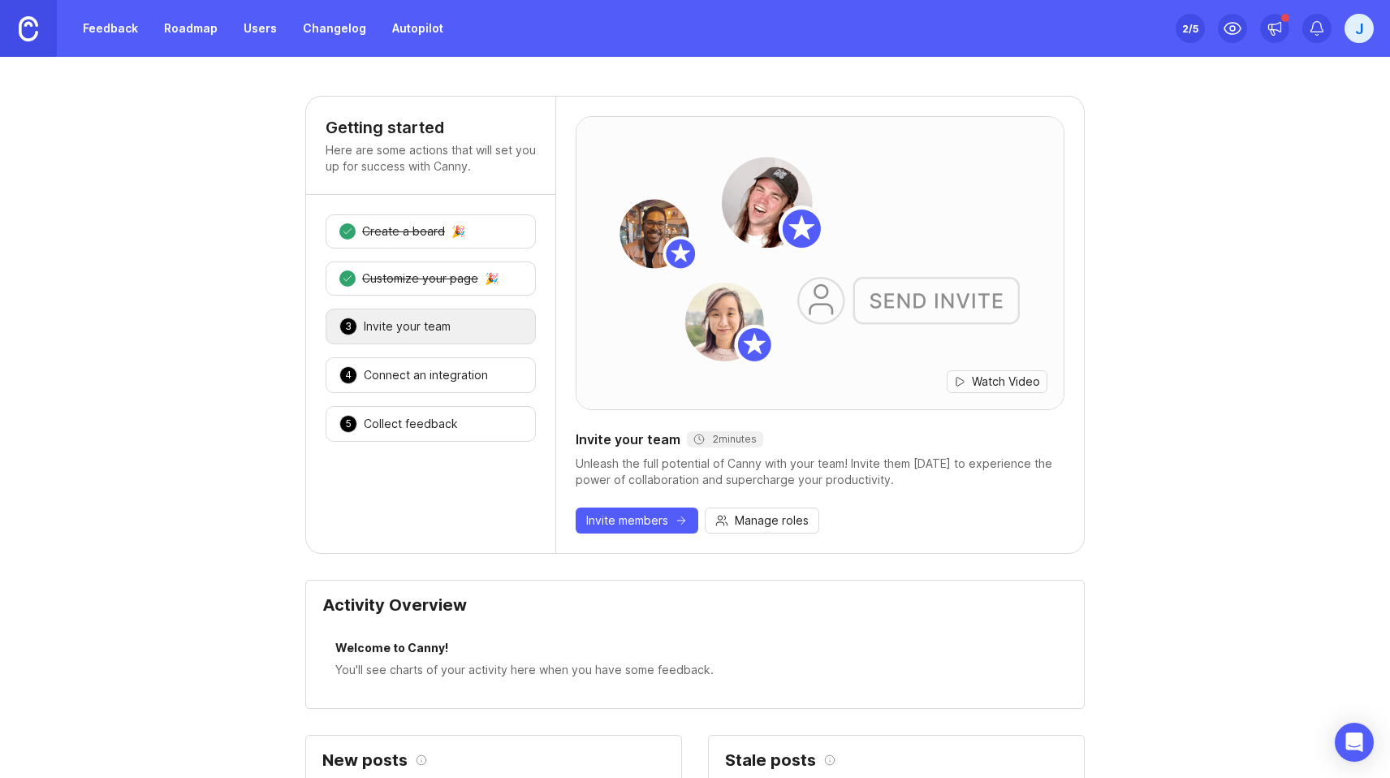
click at [192, 27] on link "Roadmap" at bounding box center [190, 28] width 73 height 29
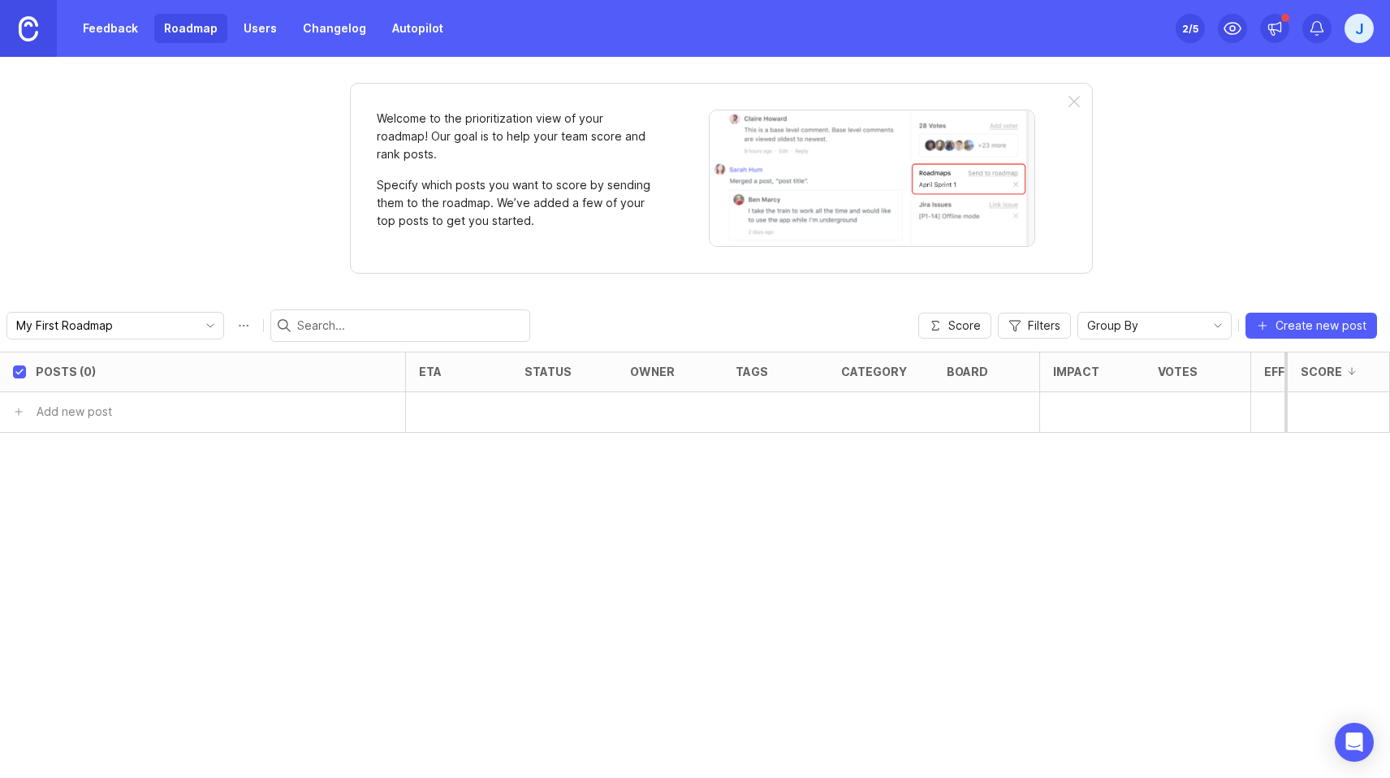
click at [123, 22] on link "Feedback" at bounding box center [110, 28] width 75 height 29
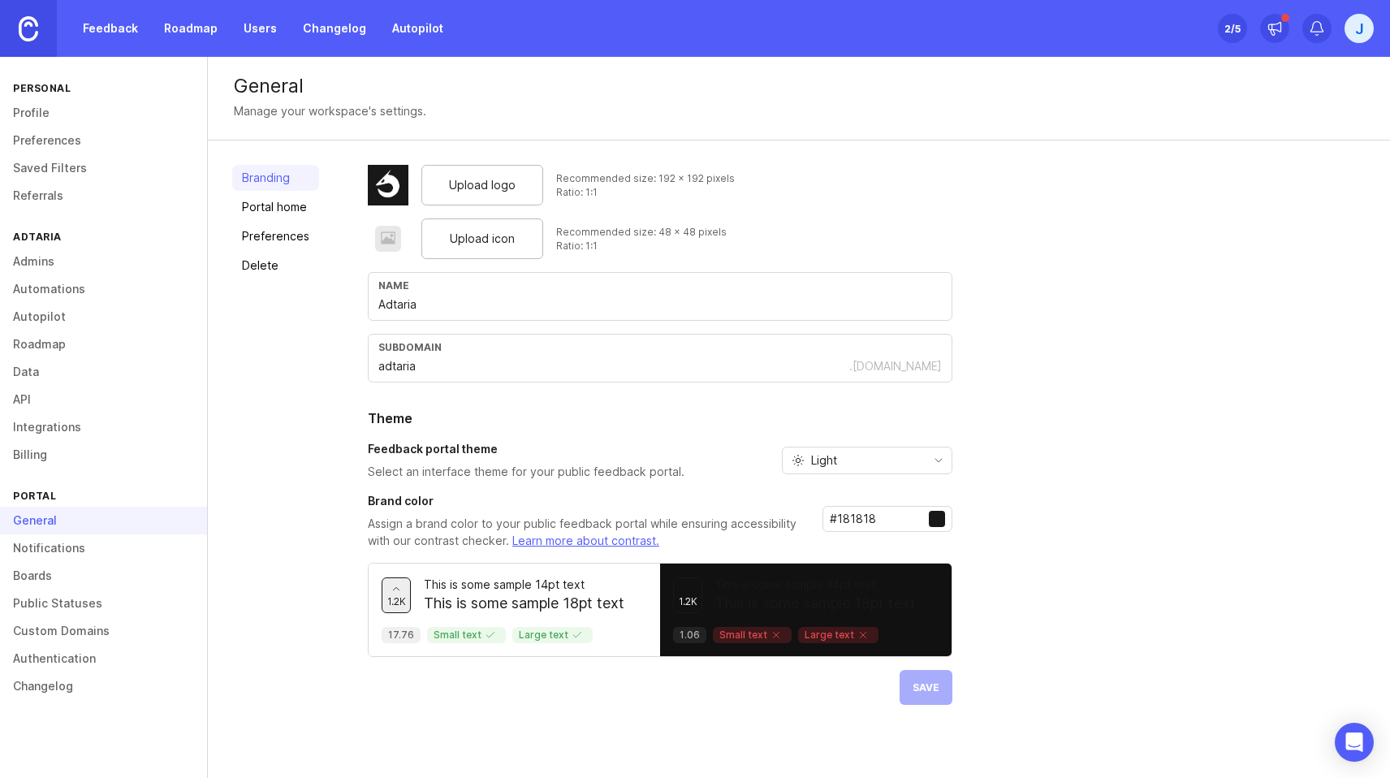
click at [65, 607] on link "Public Statuses" at bounding box center [103, 603] width 207 height 28
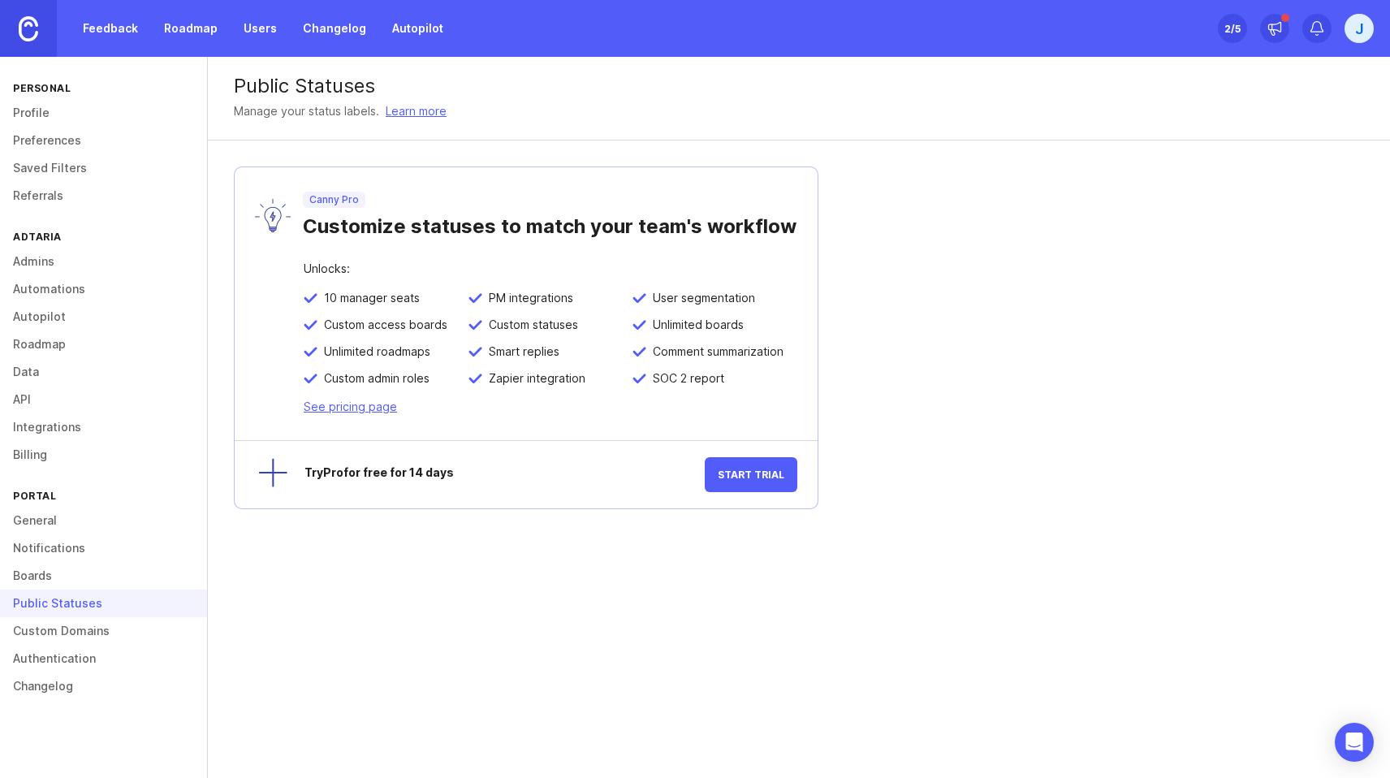
click at [32, 580] on link "Boards" at bounding box center [103, 576] width 207 height 28
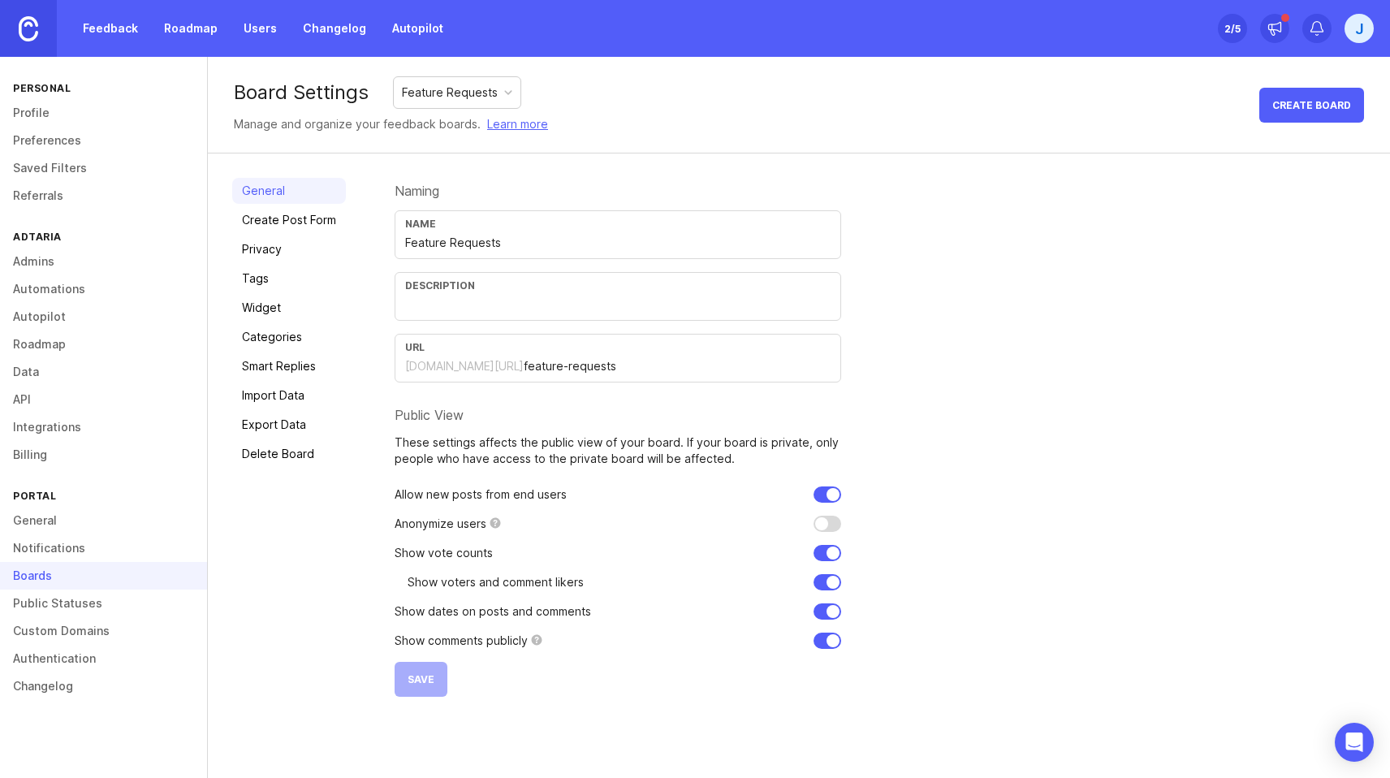
click at [305, 218] on link "Create Post Form" at bounding box center [289, 220] width 114 height 26
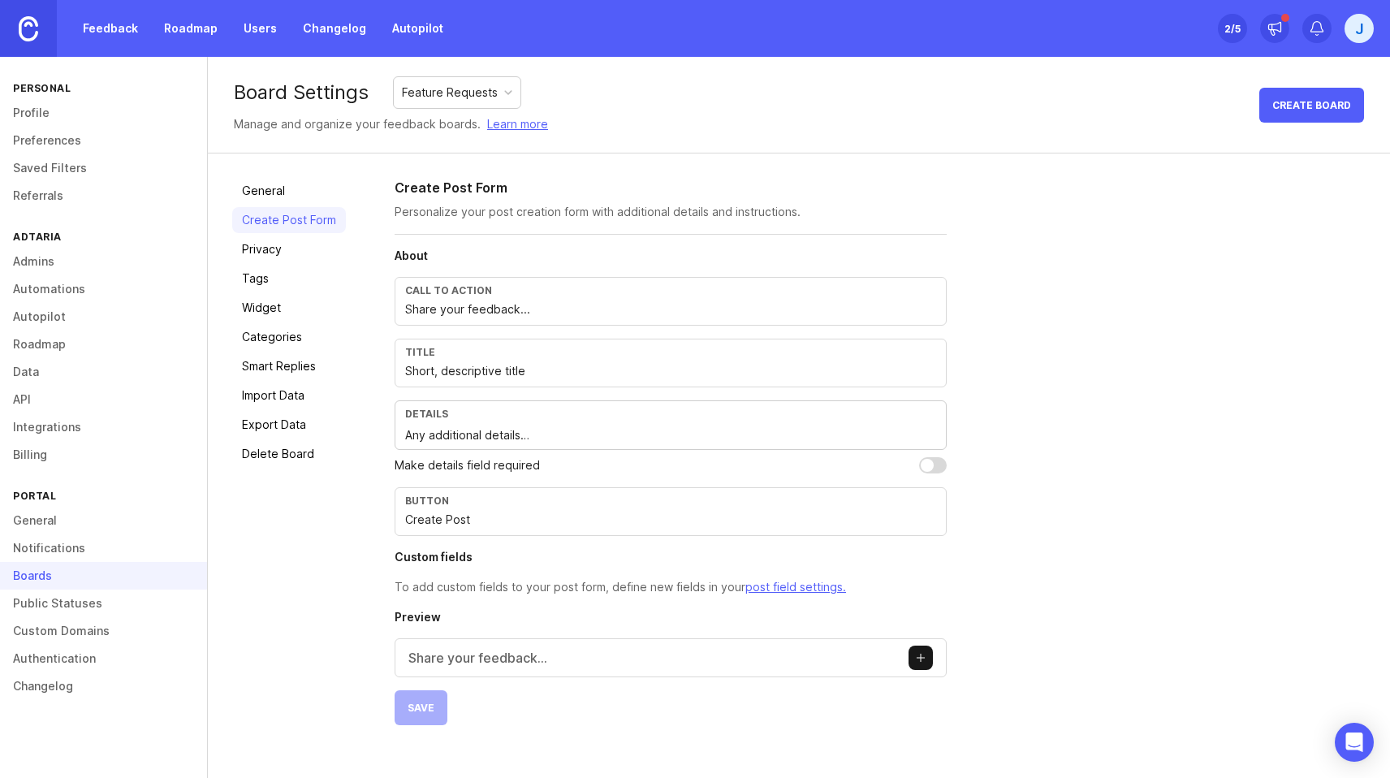
click at [84, 606] on link "Public Statuses" at bounding box center [103, 603] width 207 height 28
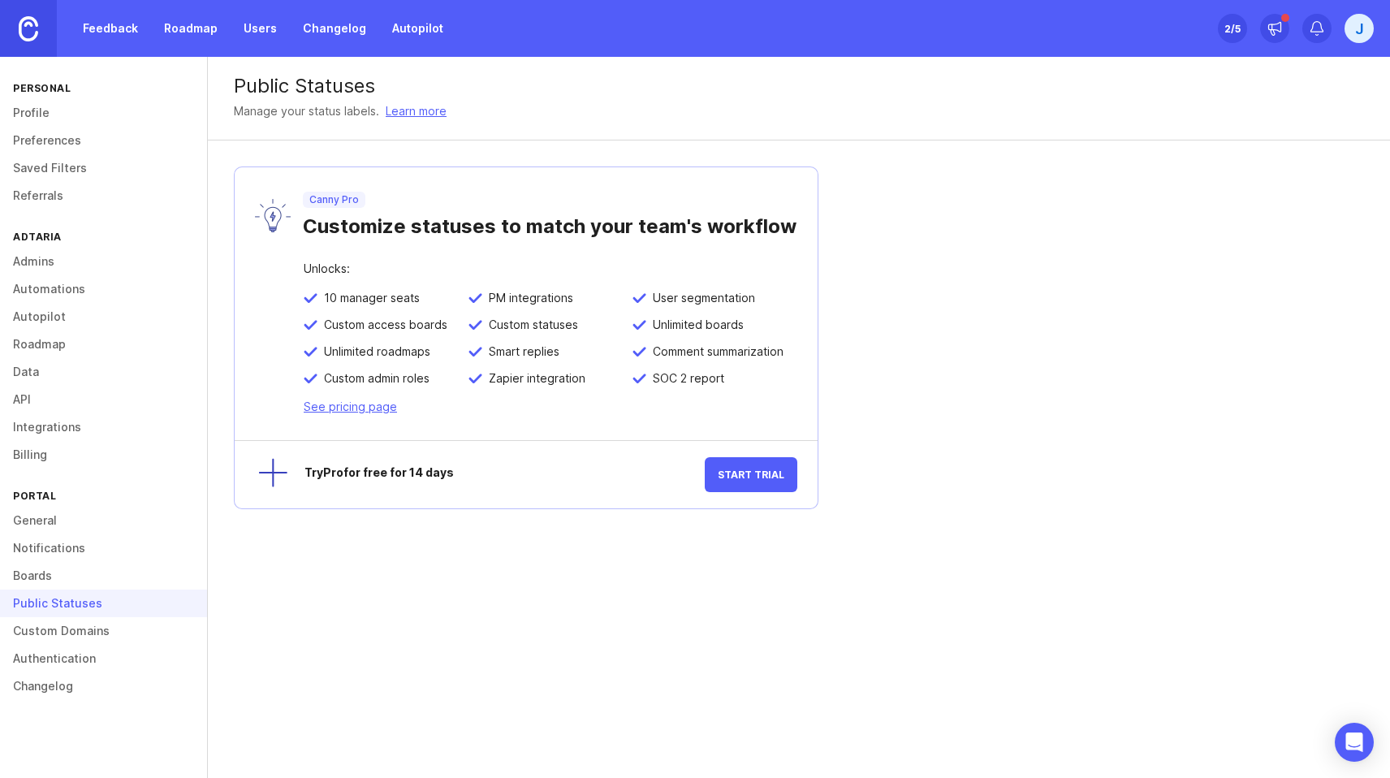
click at [101, 624] on link "Custom Domains" at bounding box center [103, 631] width 207 height 28
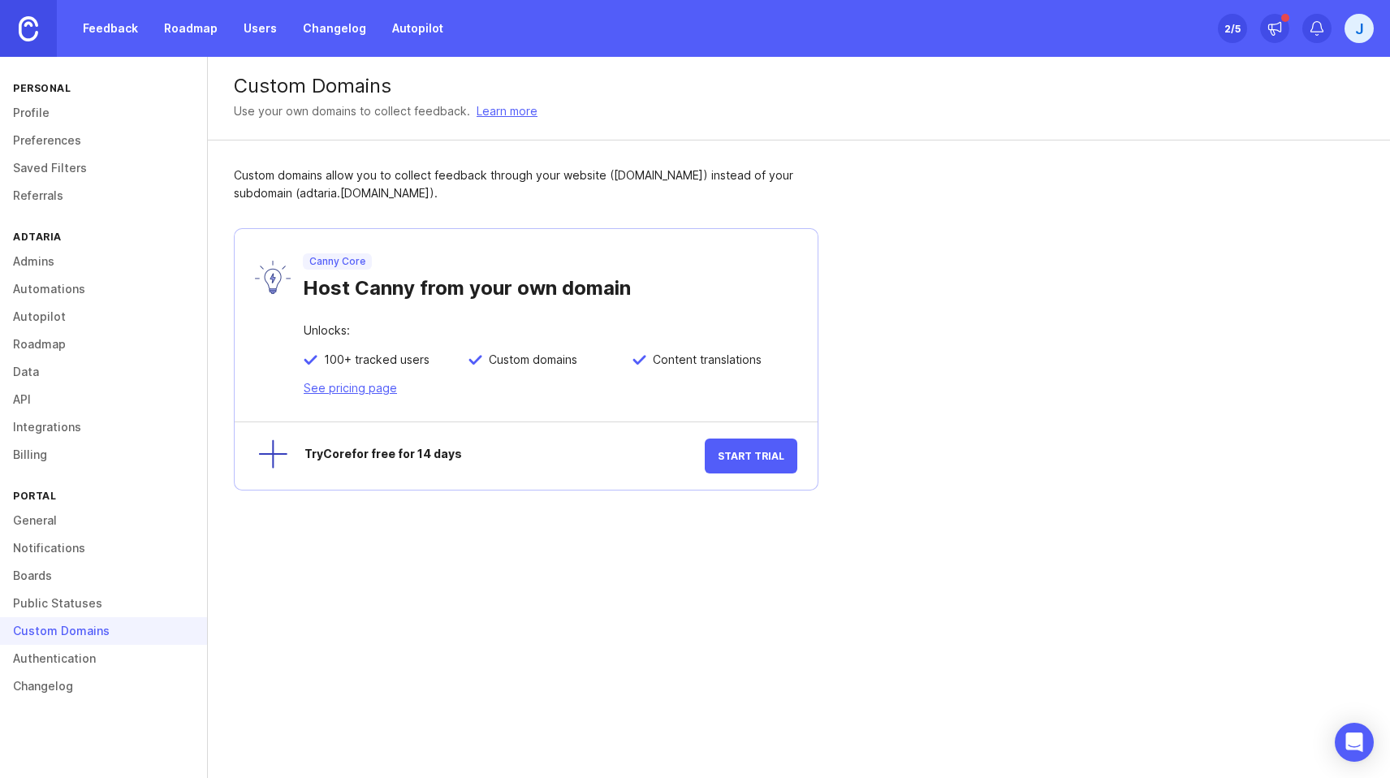
click at [43, 572] on link "Boards" at bounding box center [103, 576] width 207 height 28
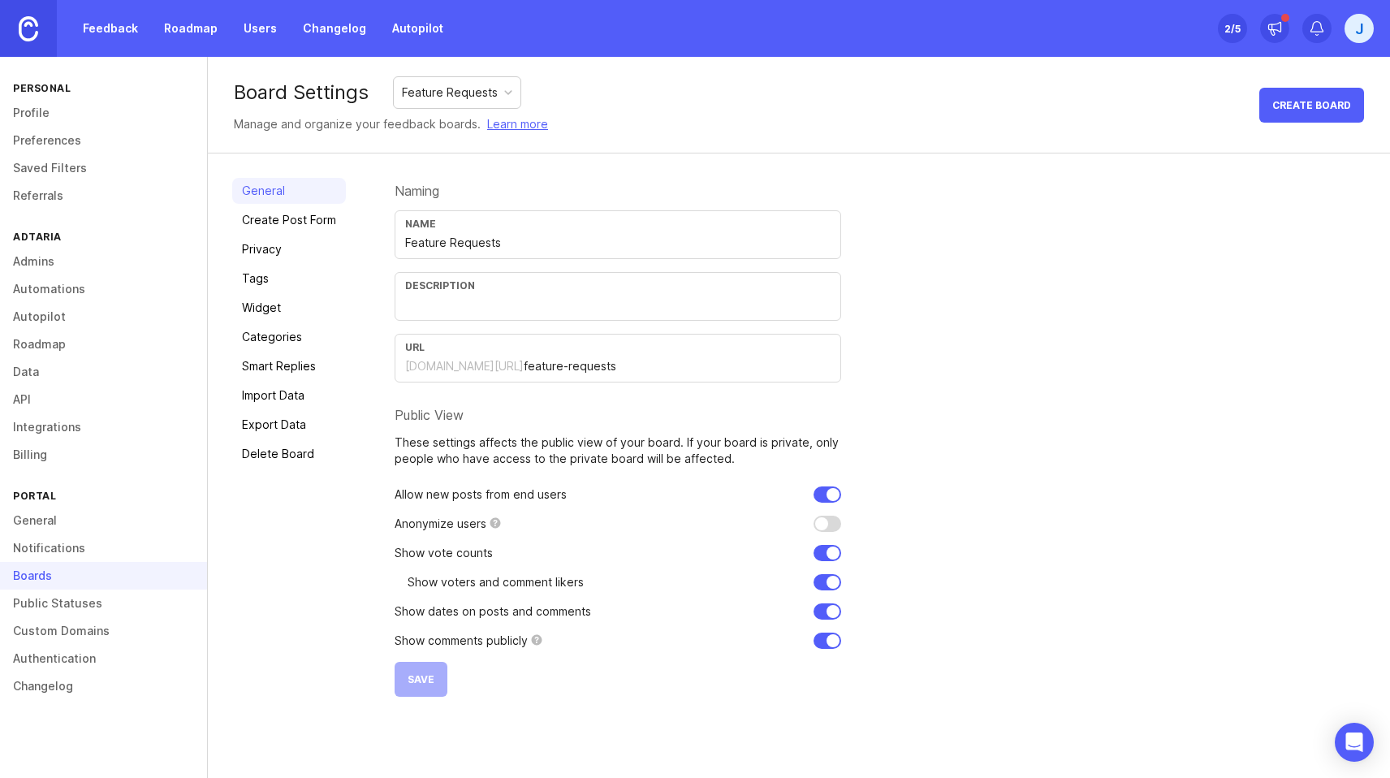
click at [80, 546] on link "Notifications" at bounding box center [103, 548] width 207 height 28
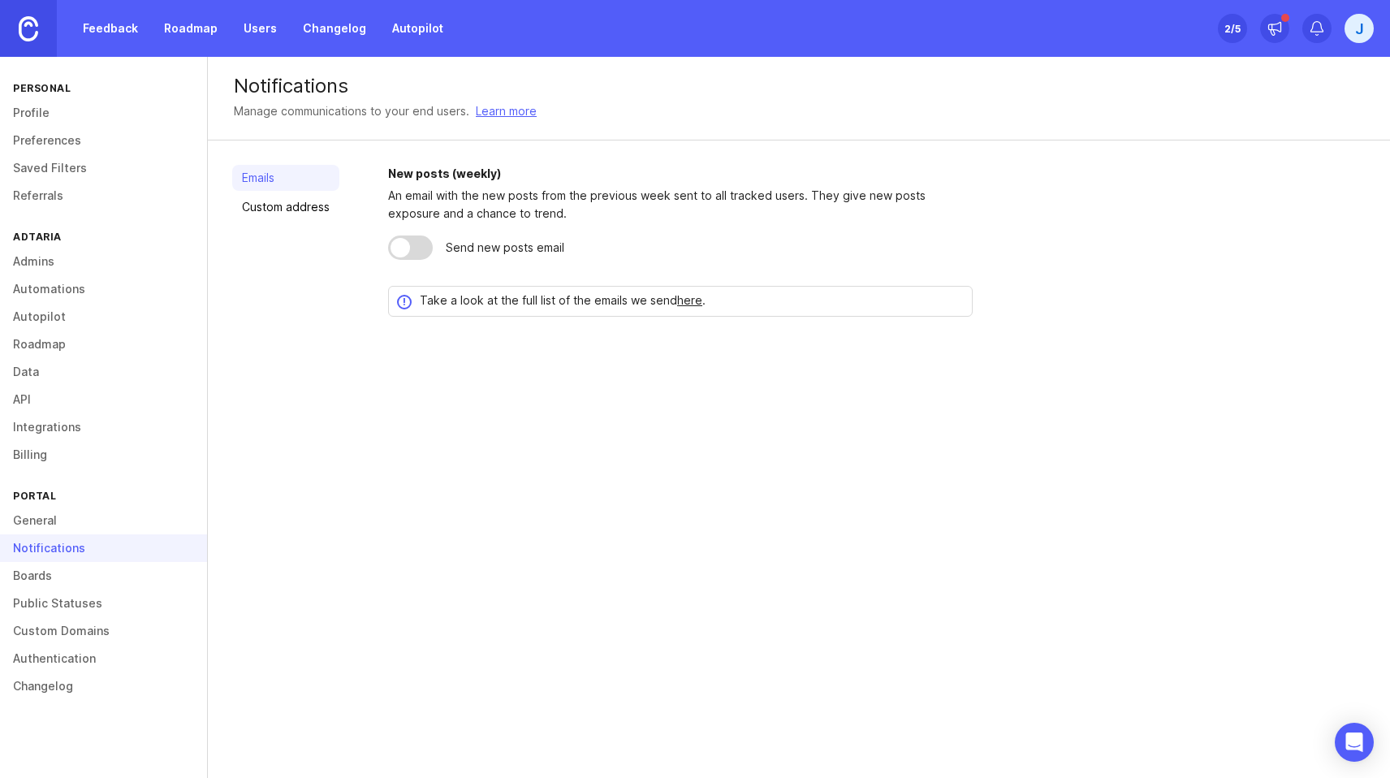
click at [37, 526] on link "General" at bounding box center [103, 521] width 207 height 28
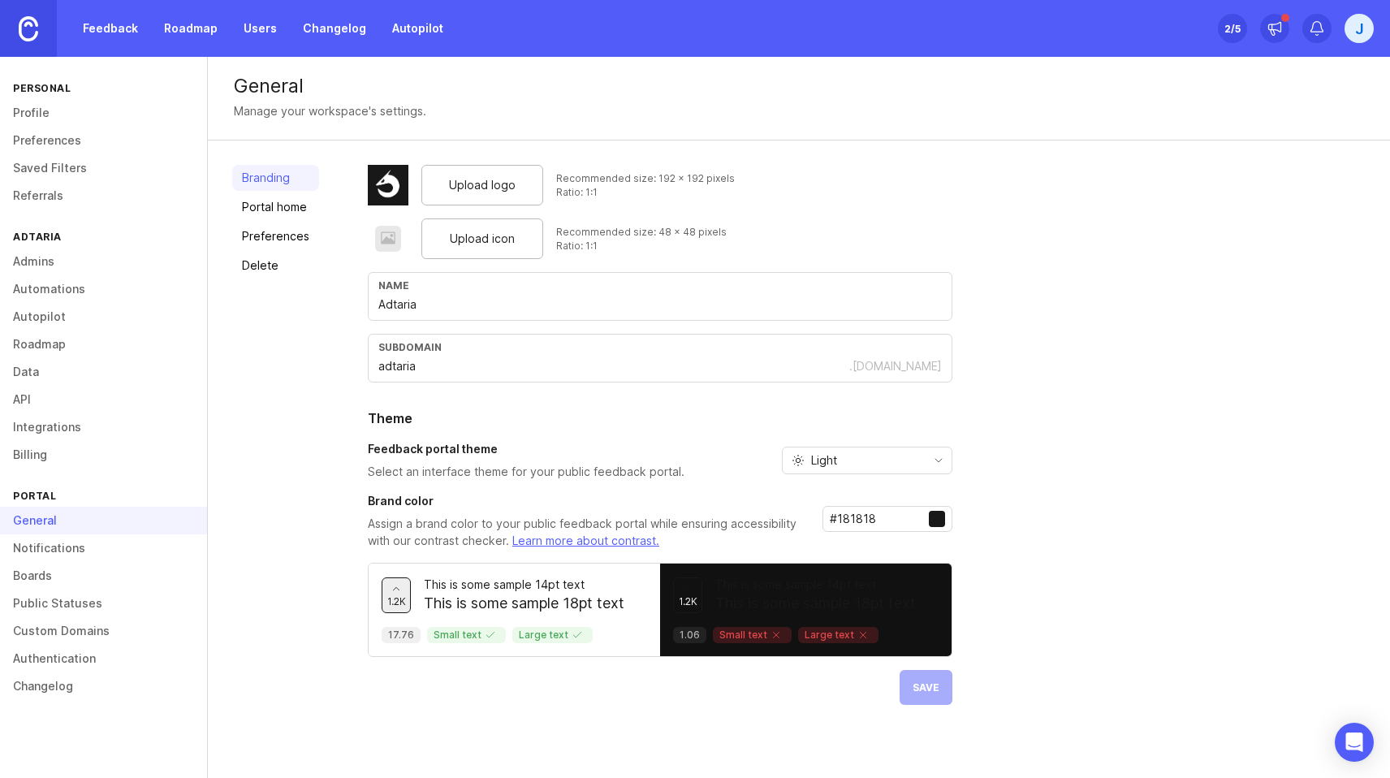
click at [47, 686] on link "Changelog" at bounding box center [103, 686] width 207 height 28
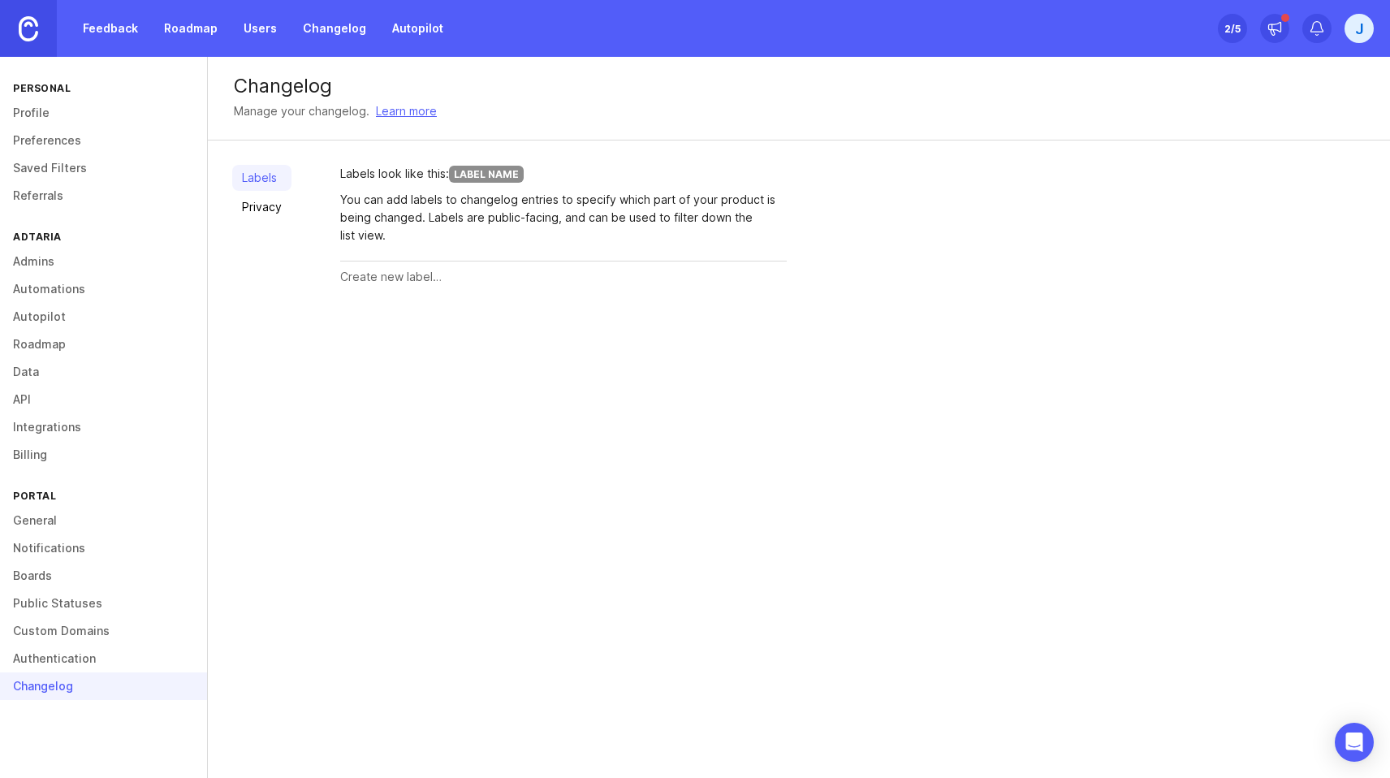
click at [67, 664] on link "Authentication" at bounding box center [103, 659] width 207 height 28
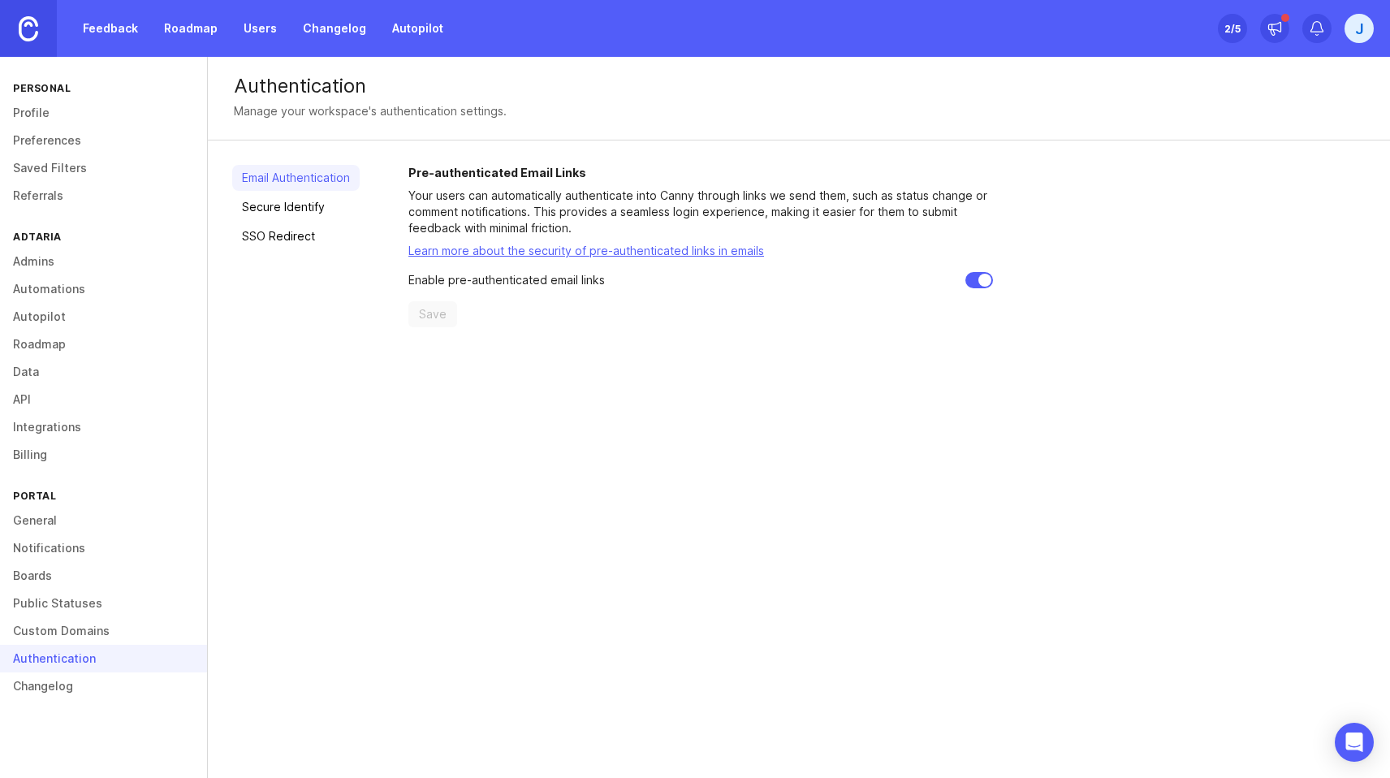
click at [63, 630] on link "Custom Domains" at bounding box center [103, 631] width 207 height 28
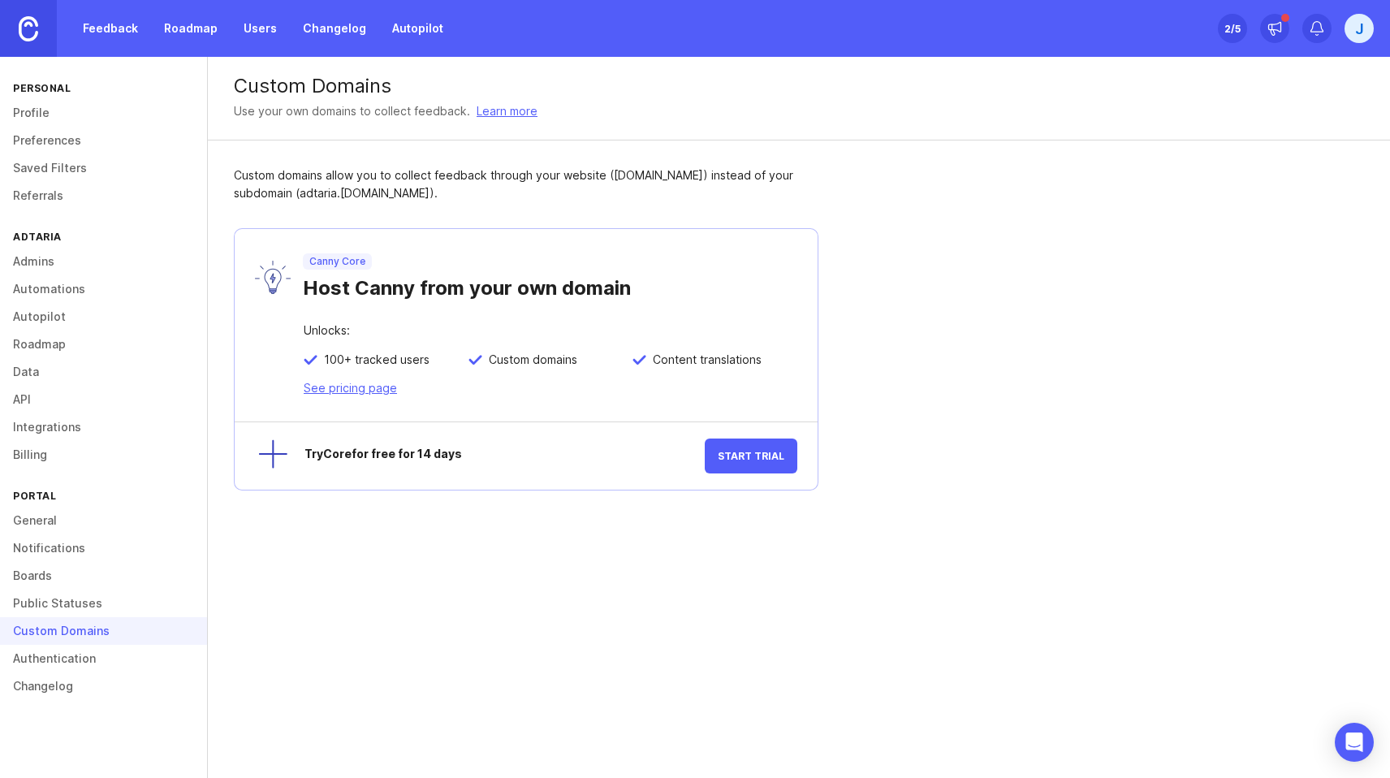
click at [82, 619] on div "Custom Domains" at bounding box center [103, 631] width 207 height 28
click at [82, 606] on link "Public Statuses" at bounding box center [103, 603] width 207 height 28
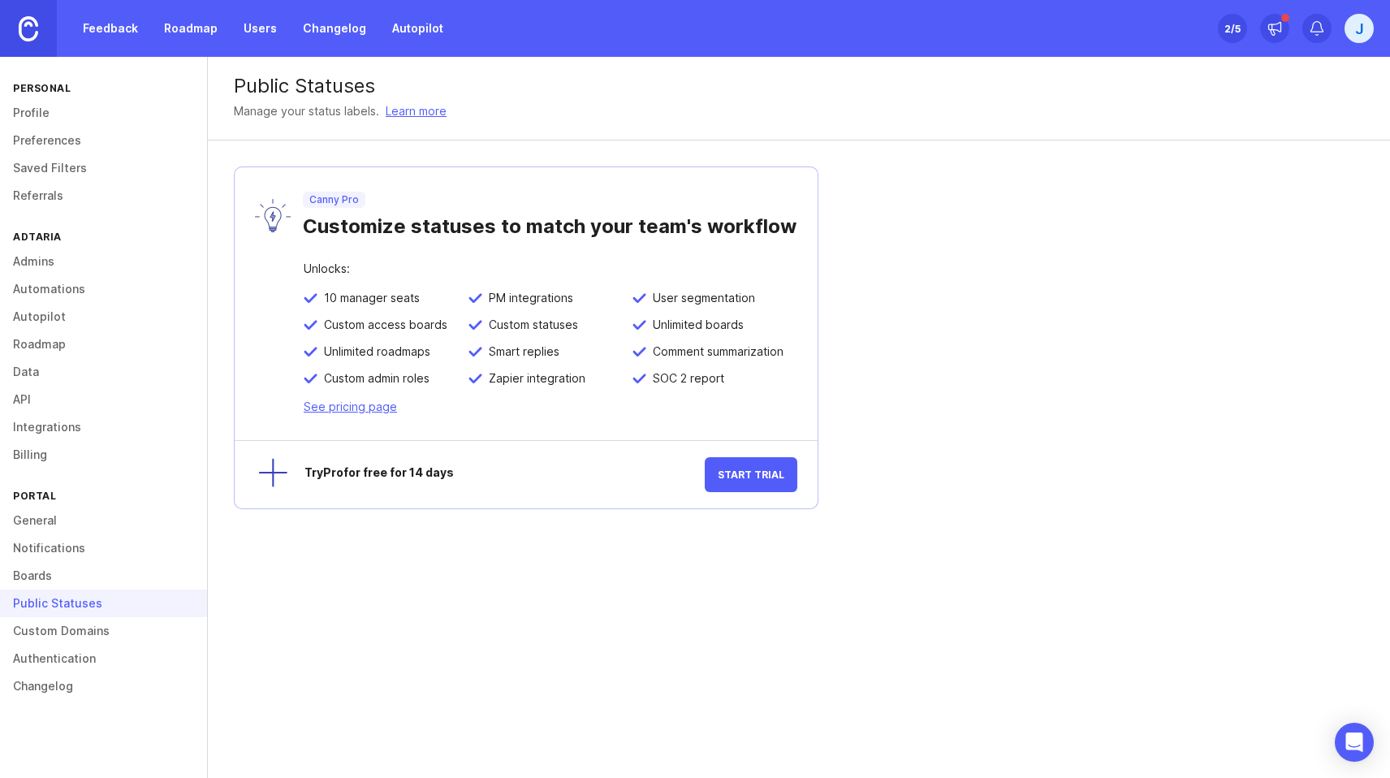
click at [50, 584] on link "Boards" at bounding box center [103, 576] width 207 height 28
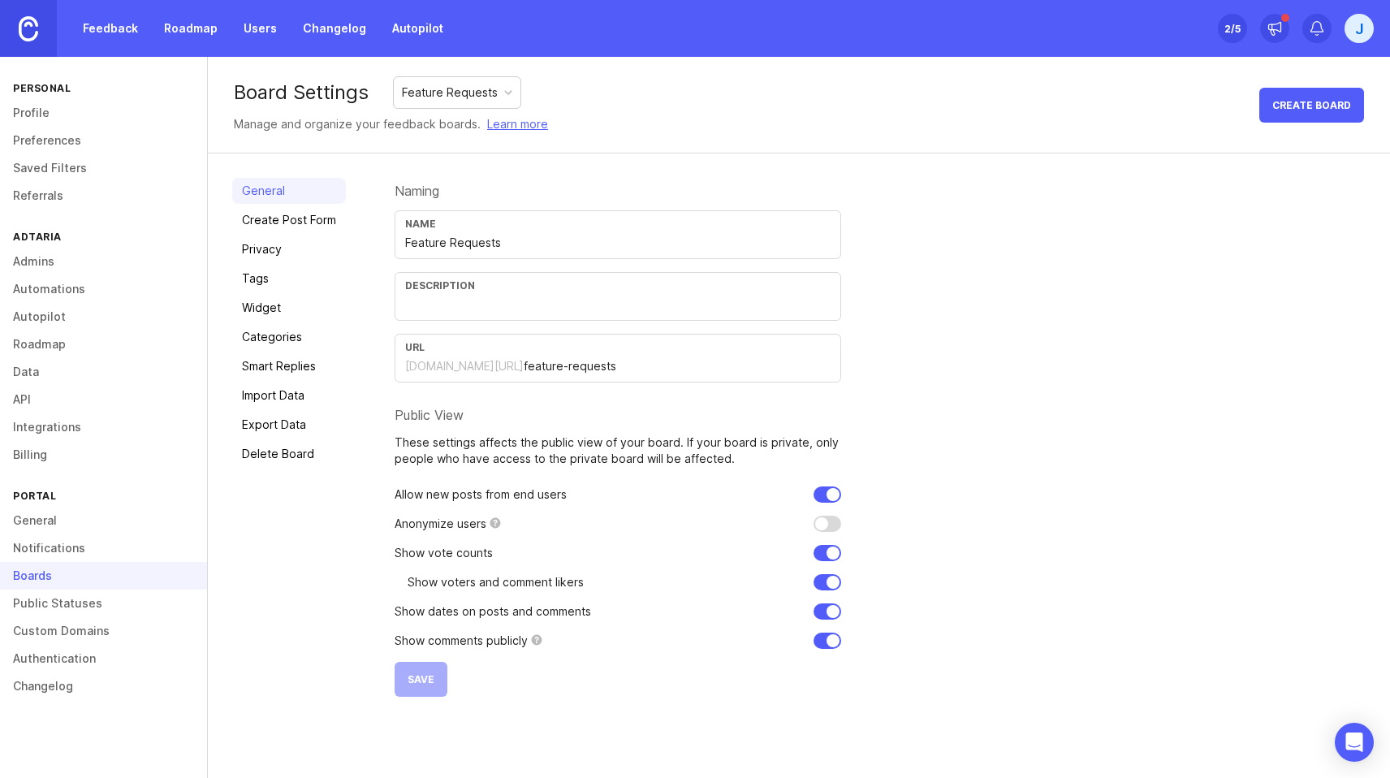
click at [82, 28] on link "Feedback" at bounding box center [110, 28] width 75 height 29
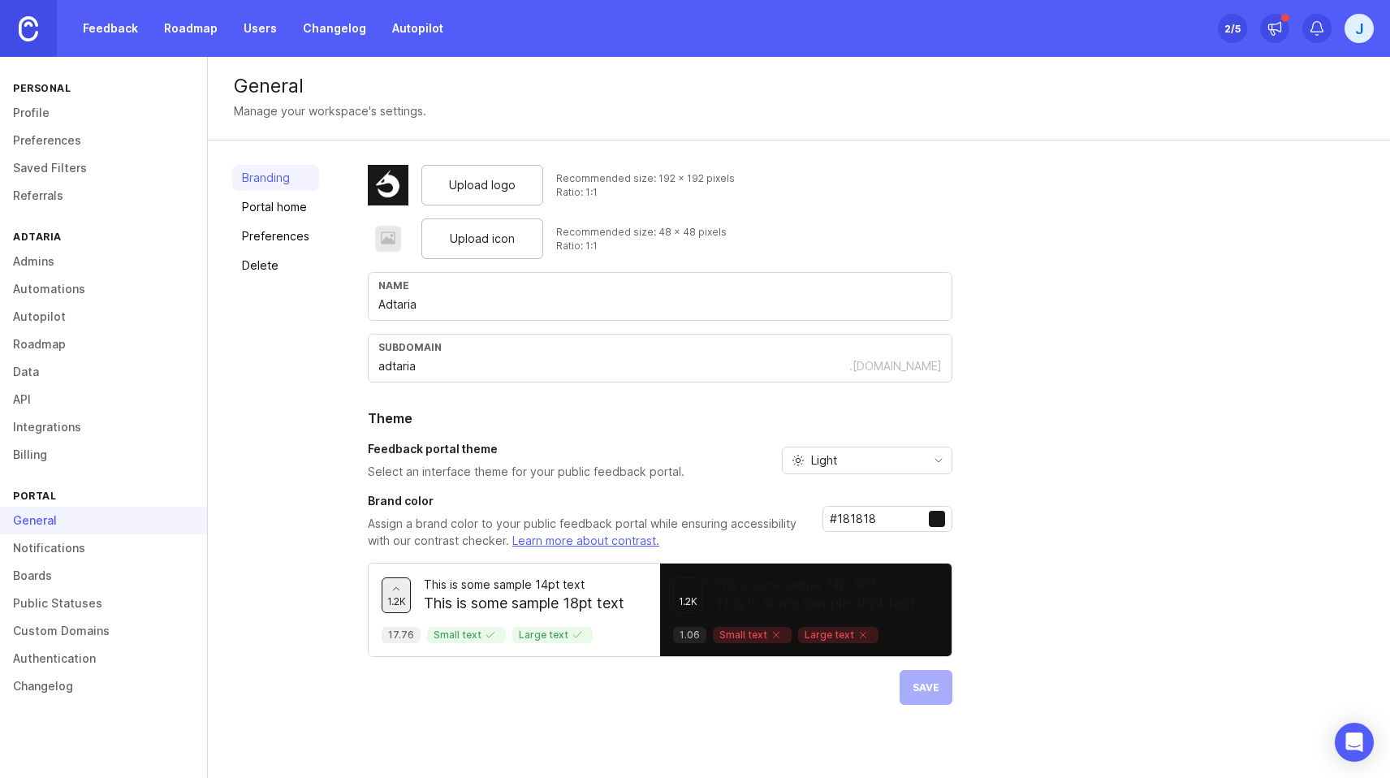
click at [36, 263] on link "Admins" at bounding box center [103, 262] width 207 height 28
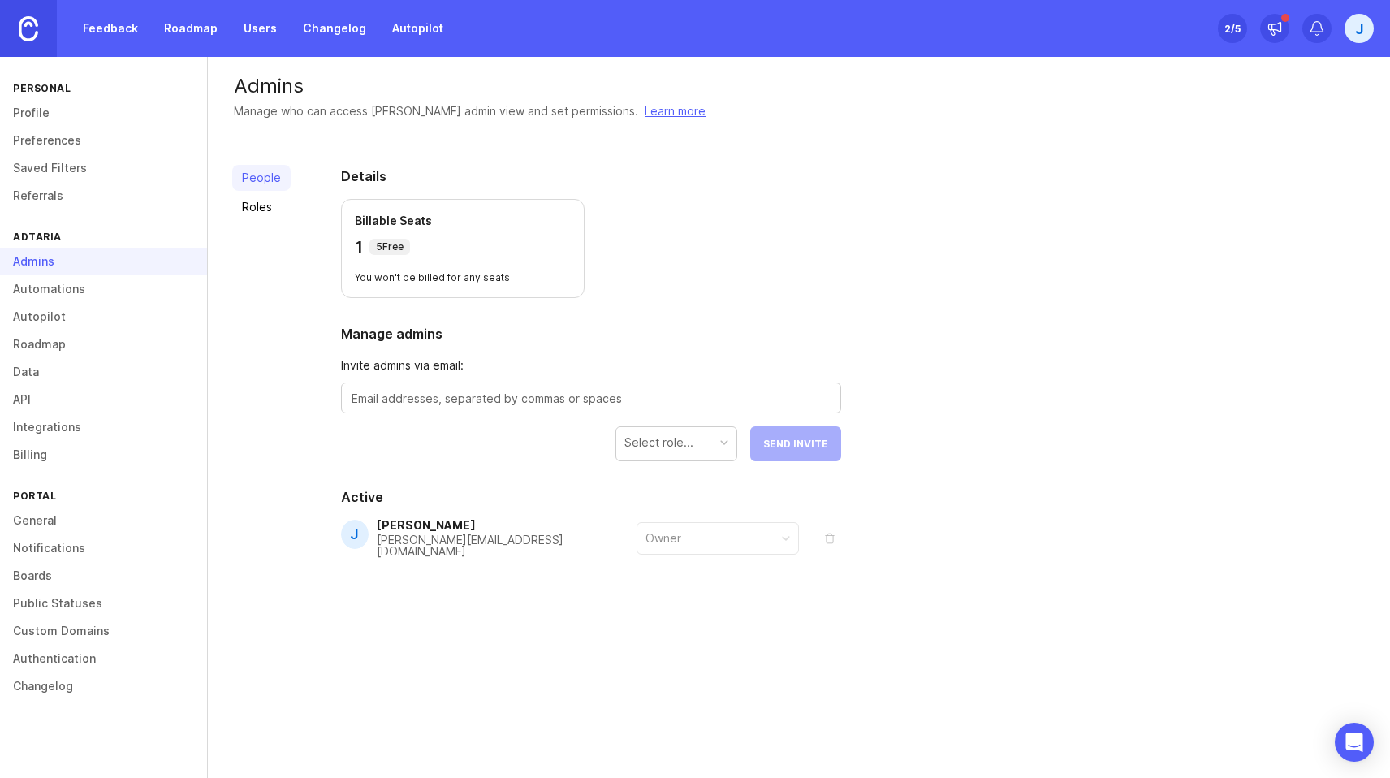
click at [41, 282] on link "Automations" at bounding box center [103, 289] width 207 height 28
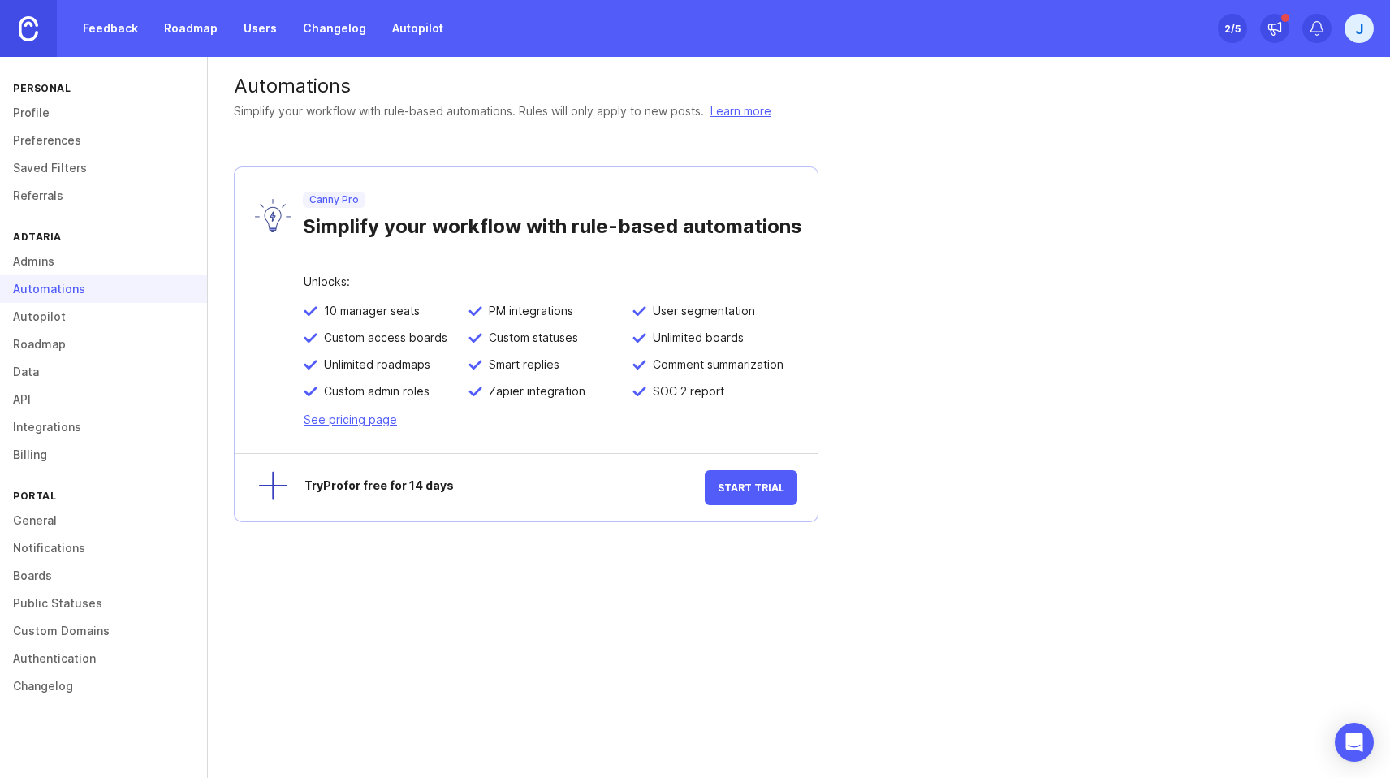
click at [50, 310] on link "Autopilot" at bounding box center [103, 317] width 207 height 28
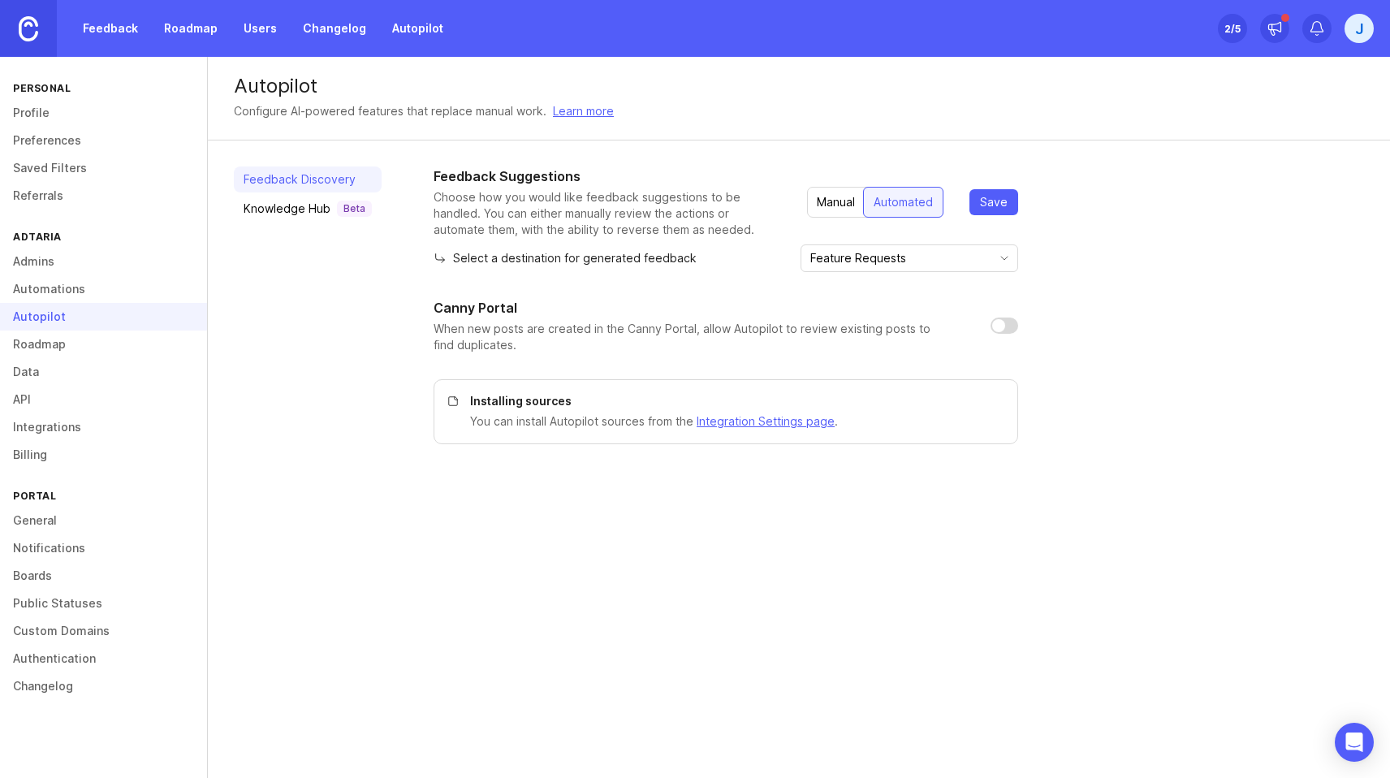
click at [57, 351] on link "Roadmap" at bounding box center [103, 344] width 207 height 28
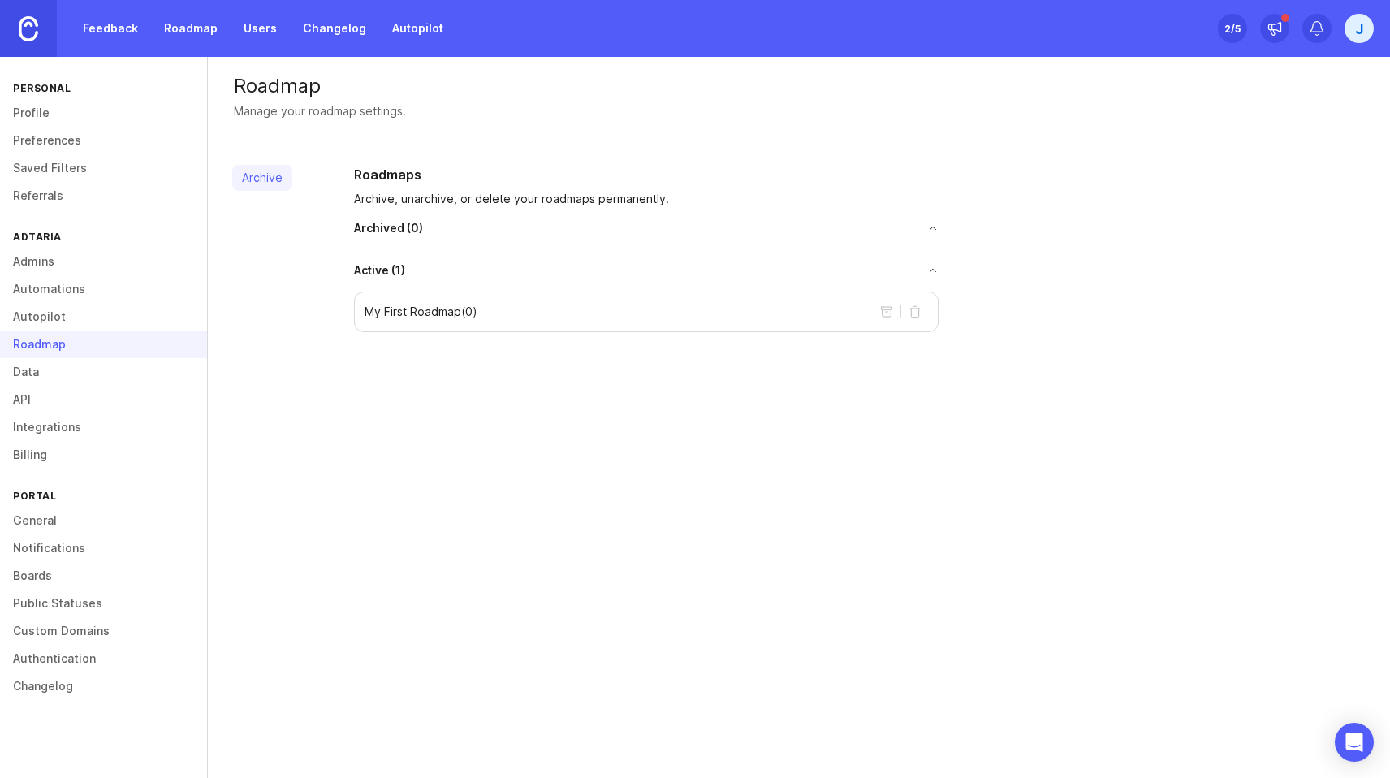
click at [55, 365] on link "Data" at bounding box center [103, 372] width 207 height 28
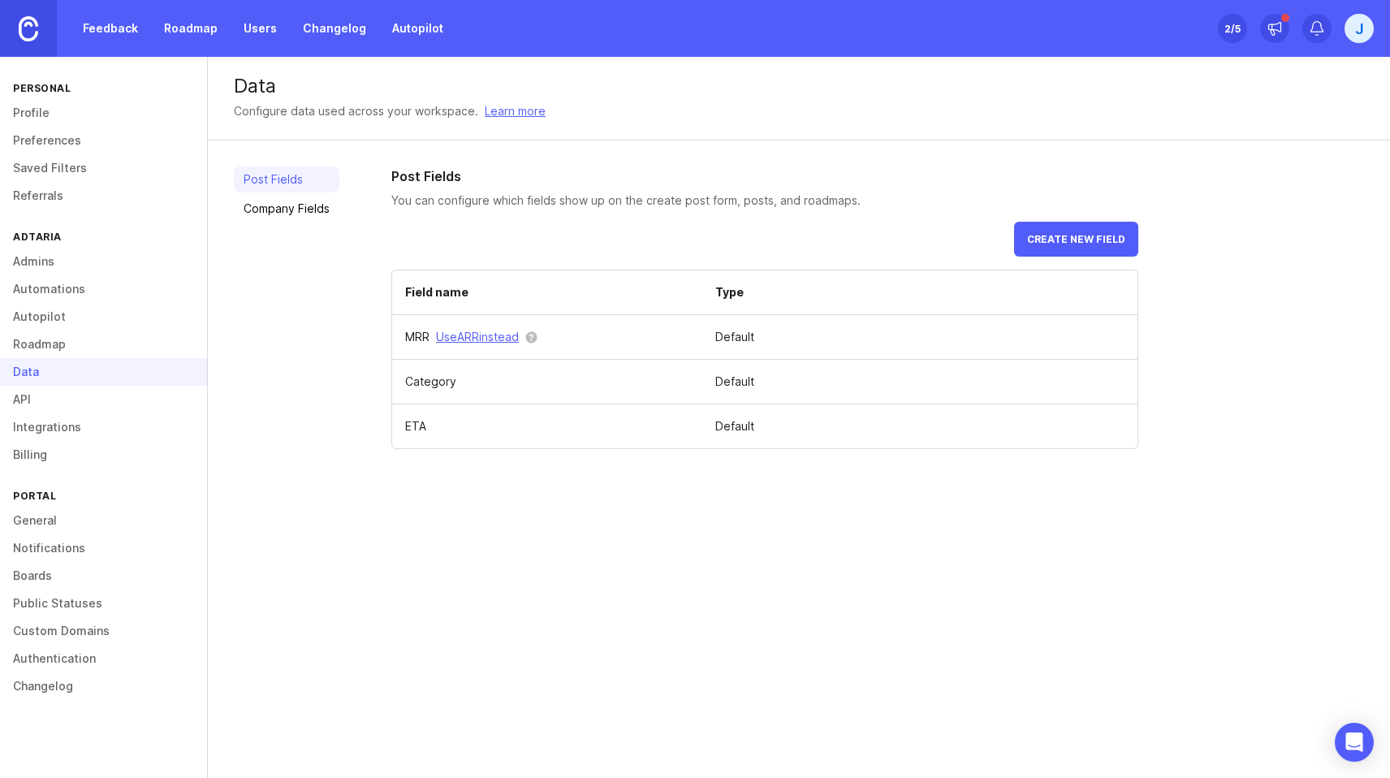
click at [48, 412] on link "API" at bounding box center [103, 400] width 207 height 28
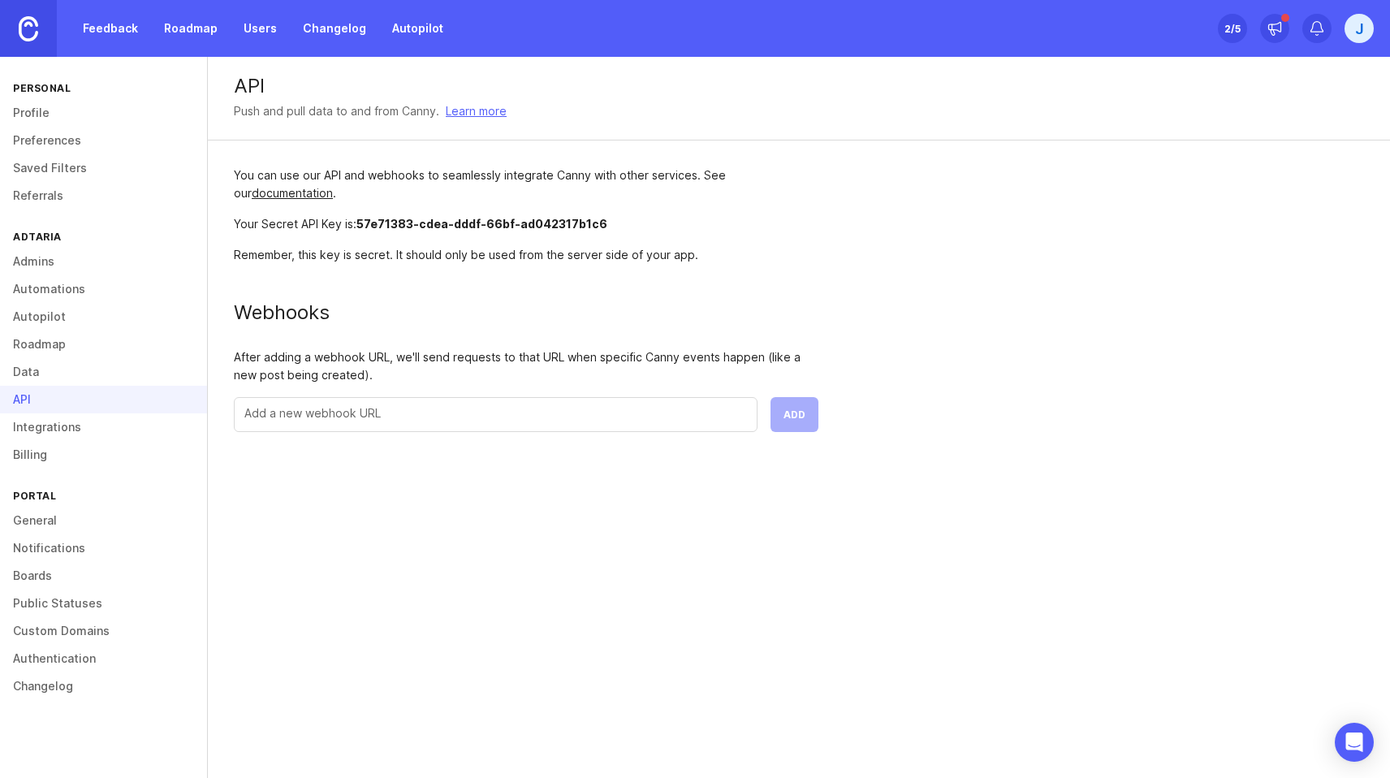
click at [48, 424] on link "Integrations" at bounding box center [103, 427] width 207 height 28
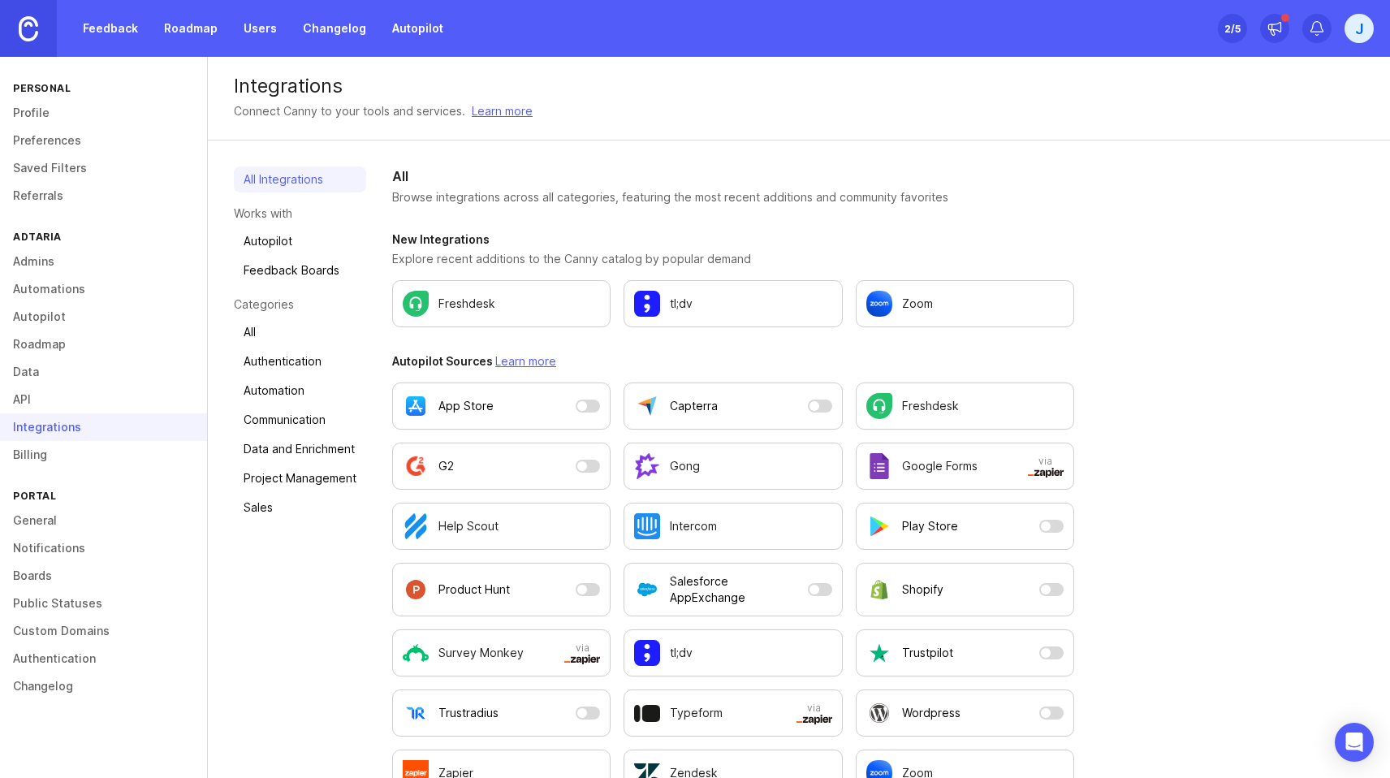
click at [54, 459] on link "Billing" at bounding box center [103, 455] width 207 height 28
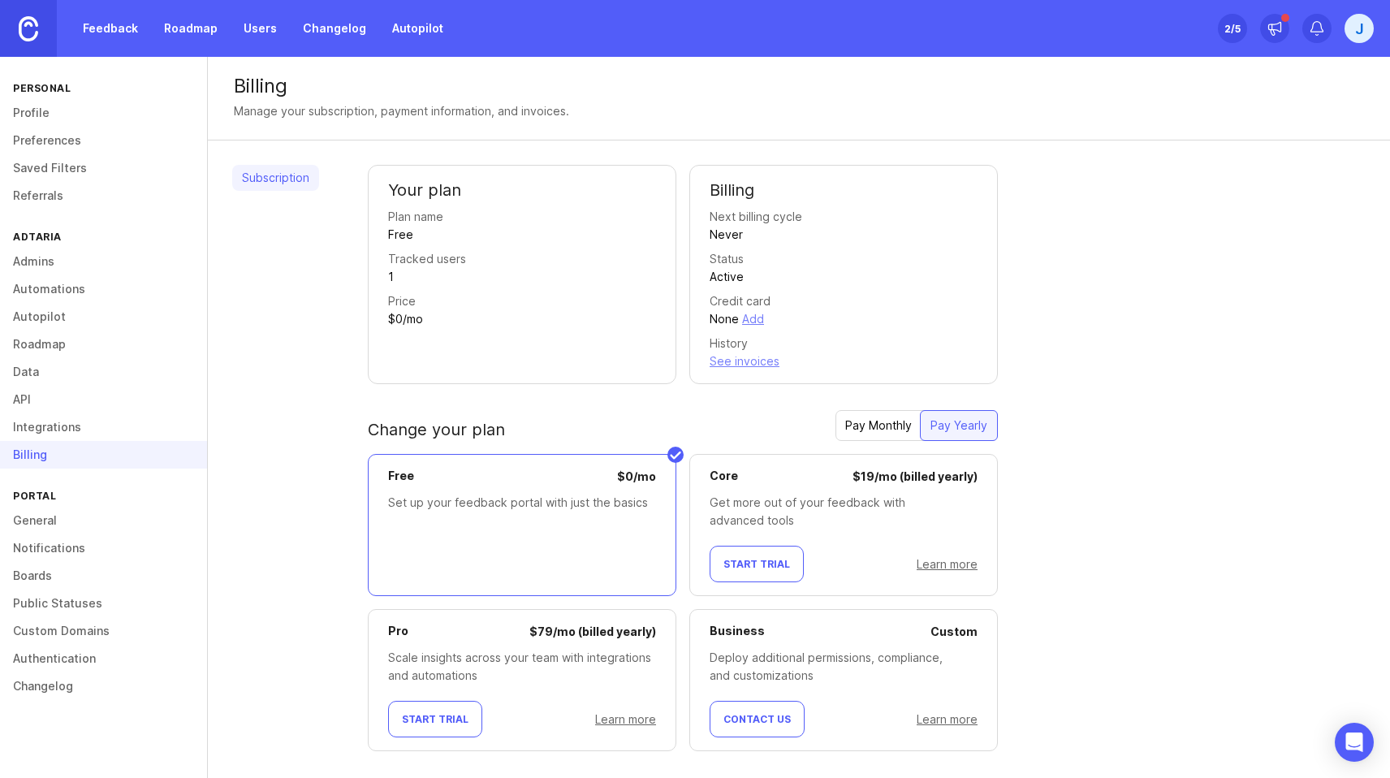
click at [42, 406] on link "API" at bounding box center [103, 400] width 207 height 28
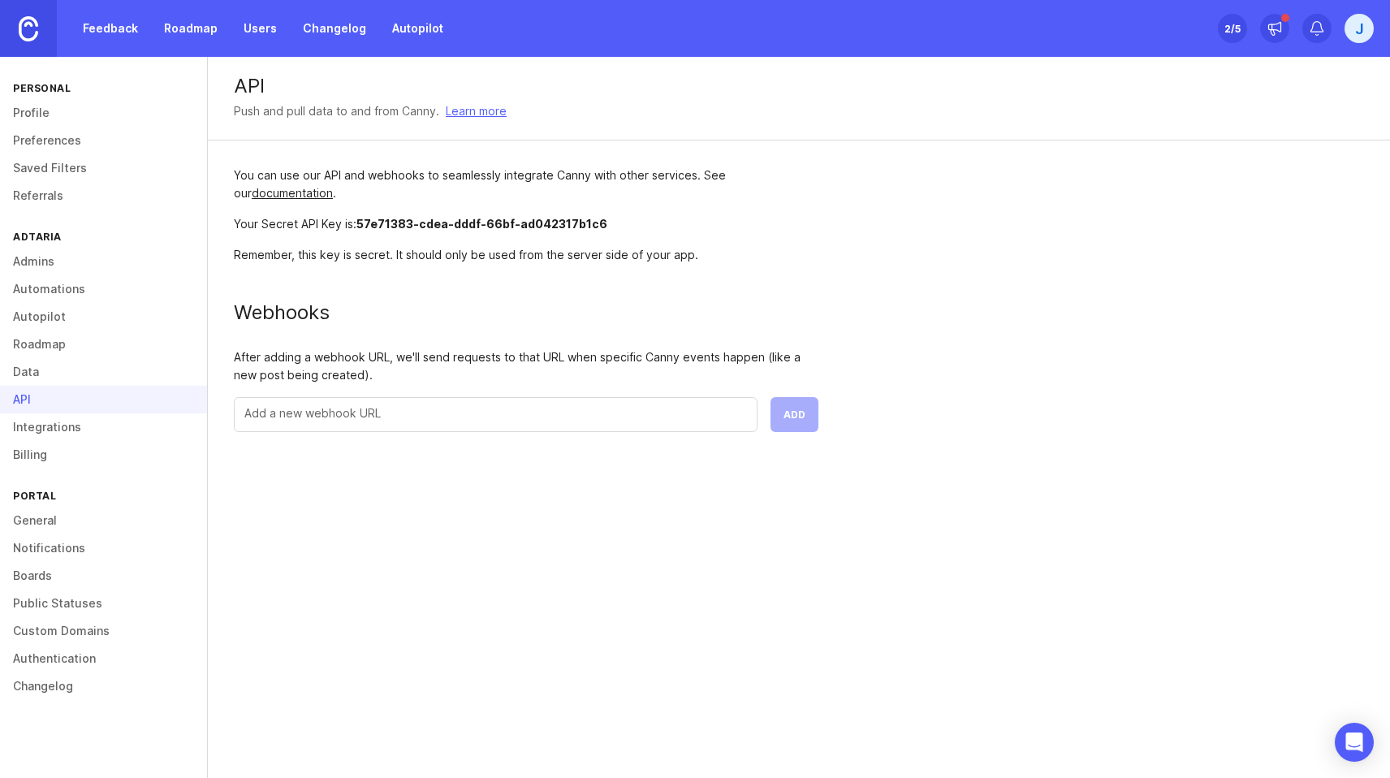
click at [1218, 27] on div "Set up Canny 2 /5" at bounding box center [1232, 28] width 29 height 23
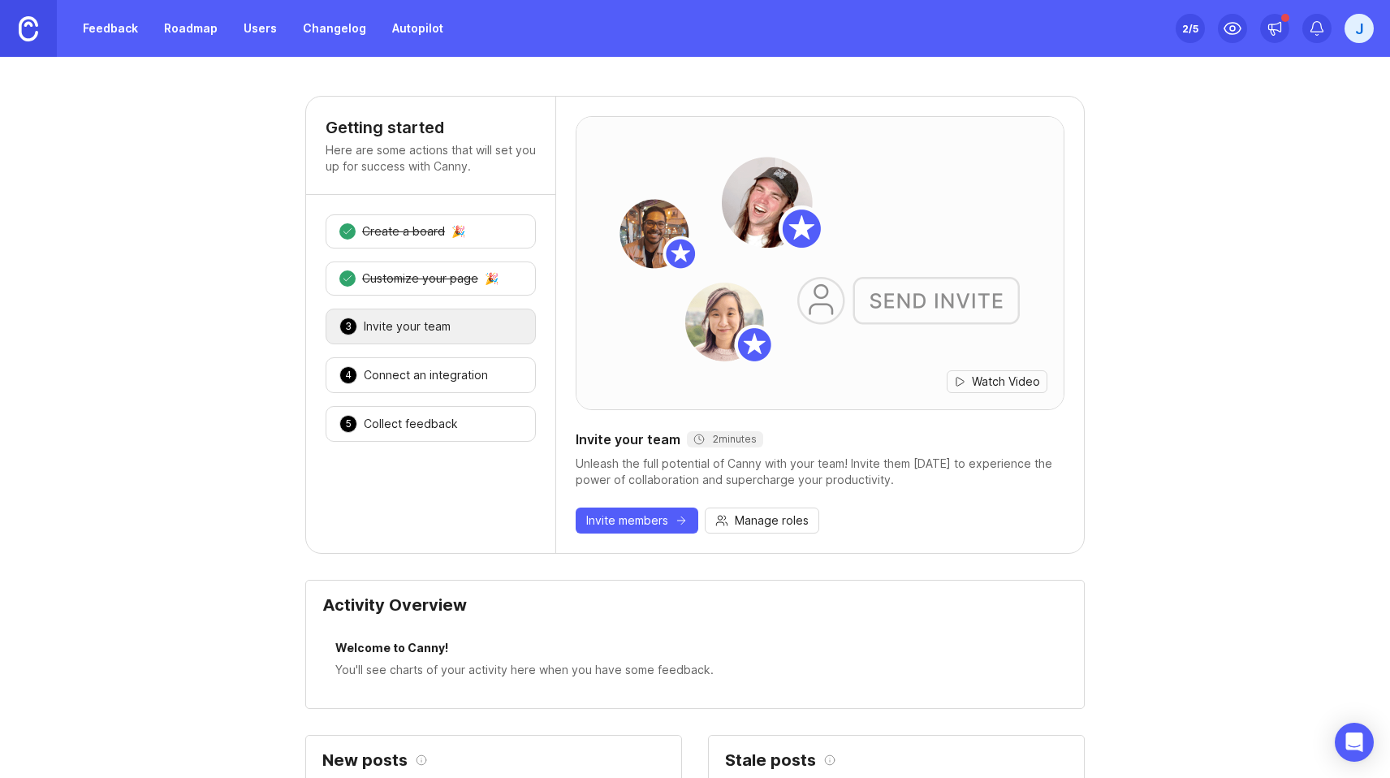
click at [434, 429] on div "Collect feedback" at bounding box center [411, 424] width 94 height 16
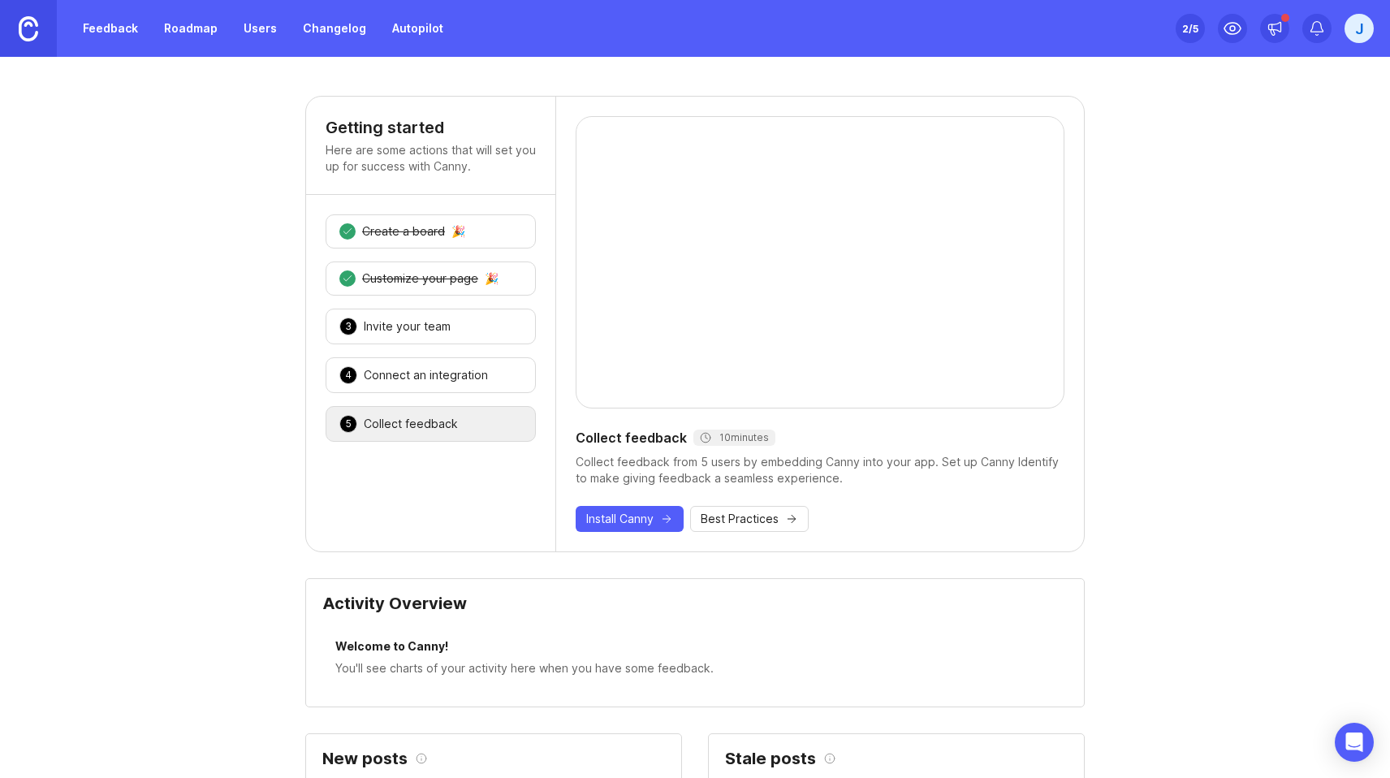
click at [653, 523] on span "Install Canny" at bounding box center [619, 519] width 67 height 16
